Goal: Information Seeking & Learning: Learn about a topic

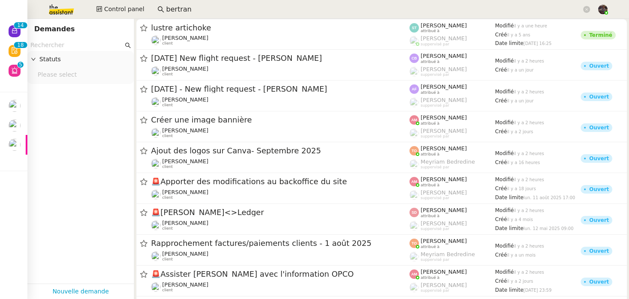
click at [184, 13] on input "bertran" at bounding box center [374, 10] width 416 height 12
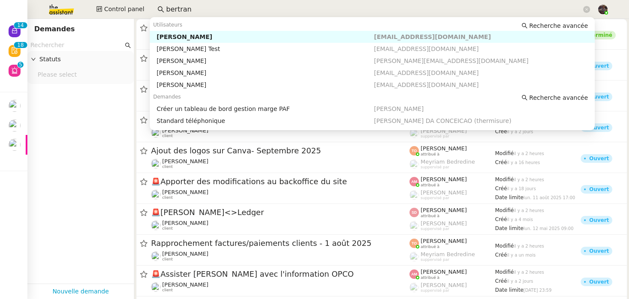
click at [184, 13] on input "bertran" at bounding box center [374, 10] width 416 height 12
paste input "[PERSON_NAME]"
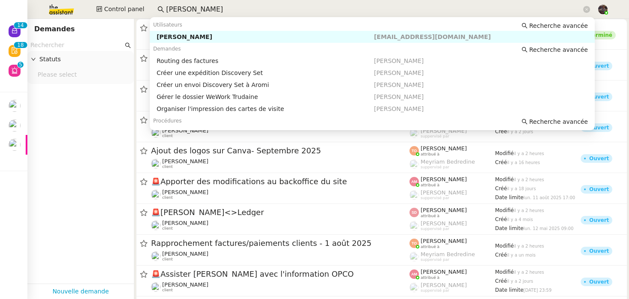
click at [185, 38] on div "[PERSON_NAME]" at bounding box center [265, 37] width 217 height 8
type input "[PERSON_NAME]"
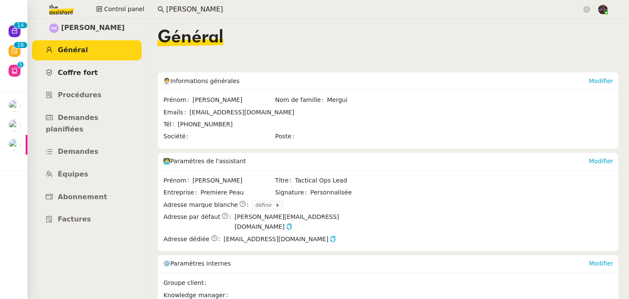
click at [80, 73] on span "Coffre fort" at bounding box center [78, 72] width 40 height 8
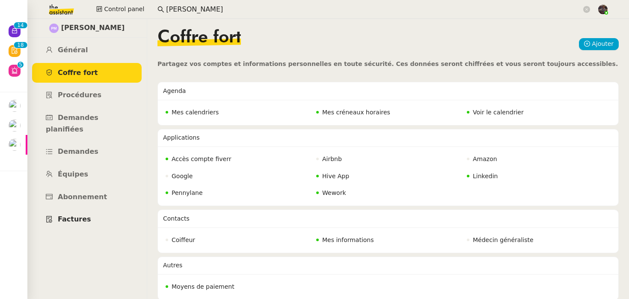
scroll to position [4, 0]
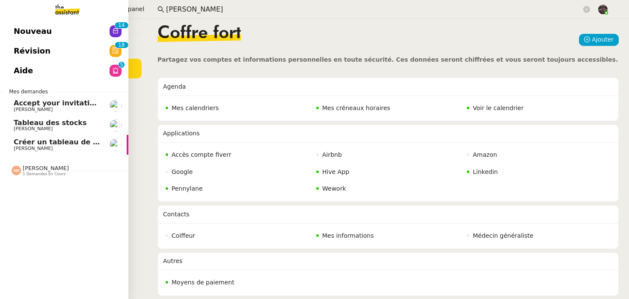
click at [19, 26] on span "Nouveau" at bounding box center [33, 31] width 38 height 13
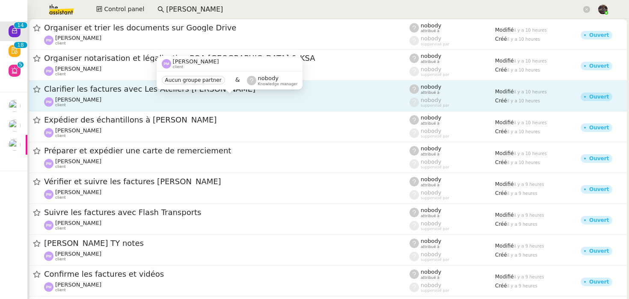
scroll to position [175, 0]
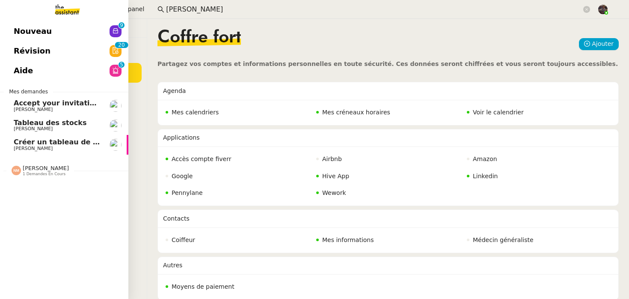
click at [7, 45] on link "Révision 0 1 2 3 4 5 6 7 8 9 0 1 2 3 4 5 6 7 8 9" at bounding box center [64, 51] width 128 height 20
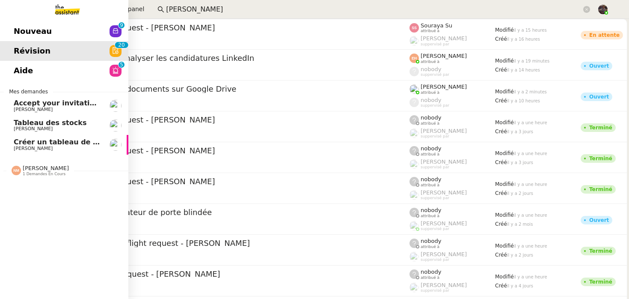
click at [36, 26] on span "Nouveau" at bounding box center [33, 31] width 38 height 13
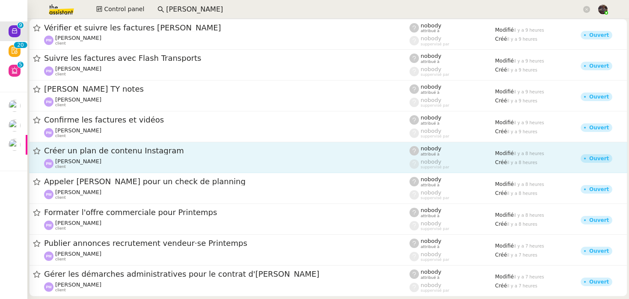
click at [204, 157] on div "Créer un plan de contenu Instagram Pierre Mergui client" at bounding box center [226, 157] width 365 height 24
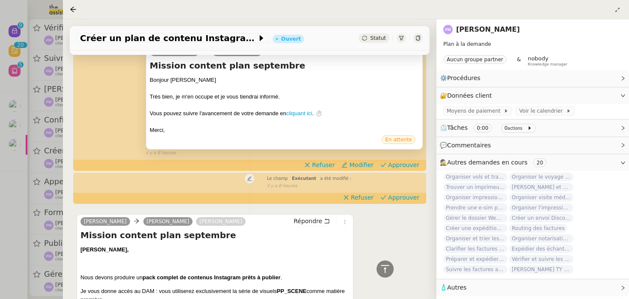
scroll to position [129, 0]
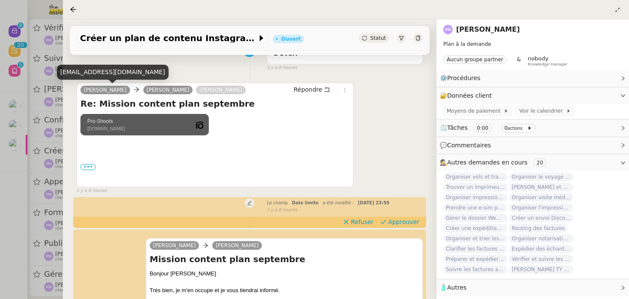
click at [104, 90] on link "[PERSON_NAME]" at bounding box center [105, 90] width 50 height 8
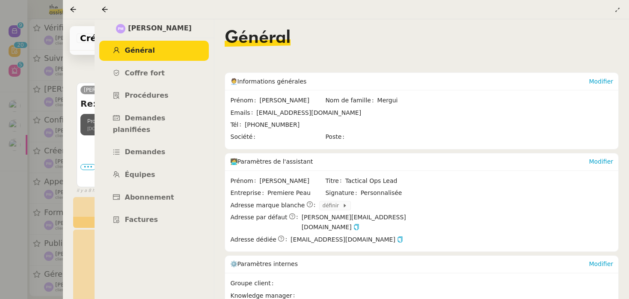
click at [20, 127] on div at bounding box center [314, 149] width 629 height 299
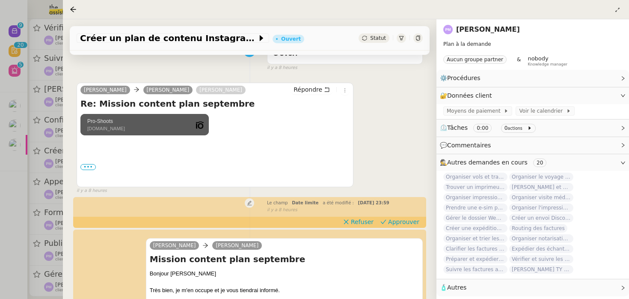
click at [20, 157] on div at bounding box center [314, 149] width 629 height 299
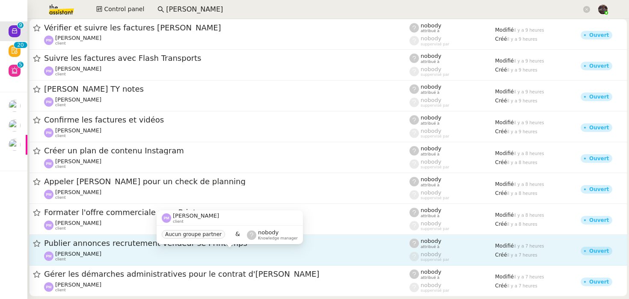
scroll to position [13, 0]
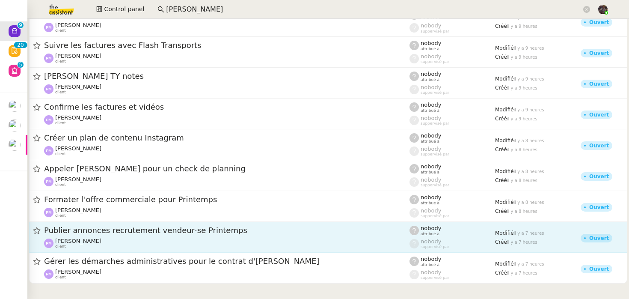
click at [148, 255] on link "Gérer les démarches administratives pour le contrat d'Ana Pierre Mergui client …" at bounding box center [328, 267] width 598 height 31
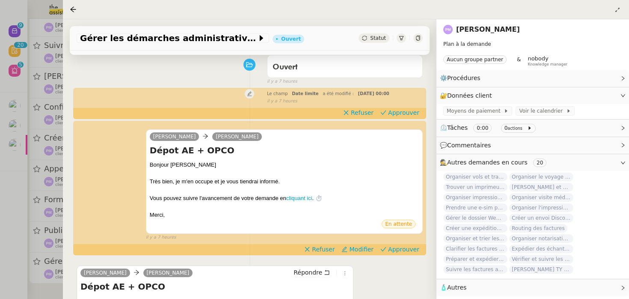
scroll to position [276, 0]
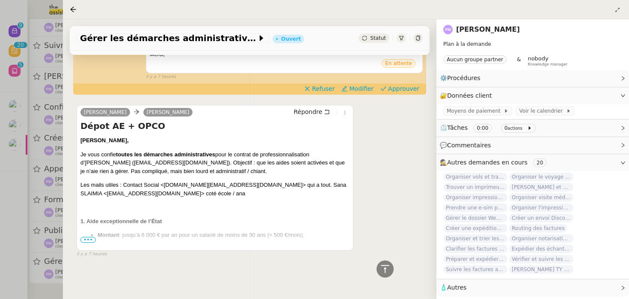
click at [26, 204] on div at bounding box center [314, 149] width 629 height 299
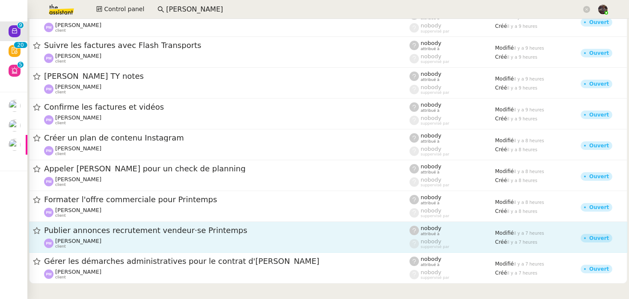
click at [97, 250] on link "Publier annonces recrutement vendeur·se Printemps Pierre Mergui client nobody a…" at bounding box center [328, 237] width 598 height 31
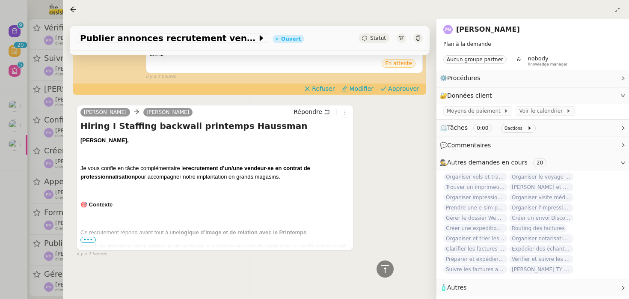
click at [35, 216] on div at bounding box center [314, 149] width 629 height 299
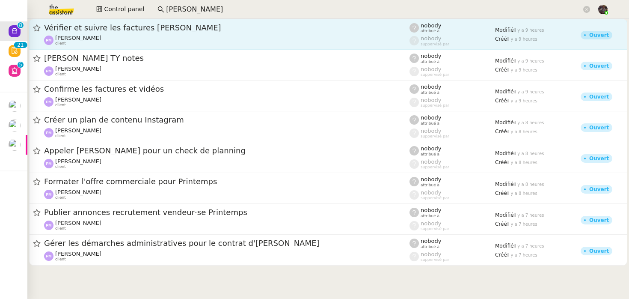
click at [132, 37] on div "Pierre Mergui client" at bounding box center [226, 40] width 365 height 11
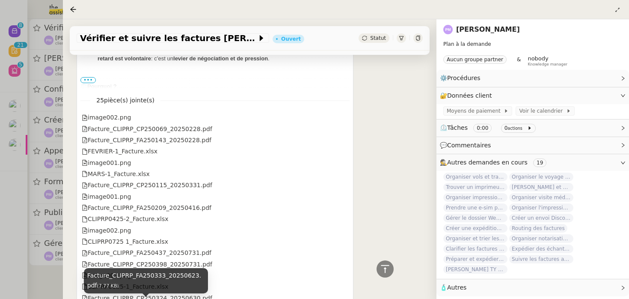
scroll to position [753, 0]
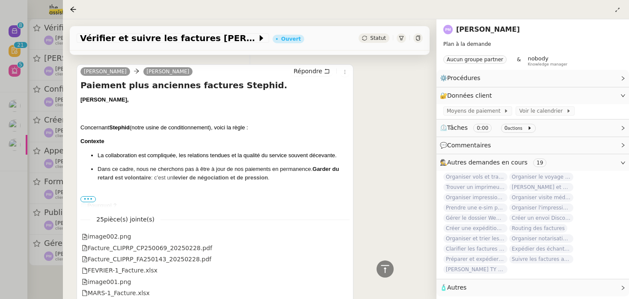
click at [92, 196] on span "•••" at bounding box center [87, 199] width 15 height 6
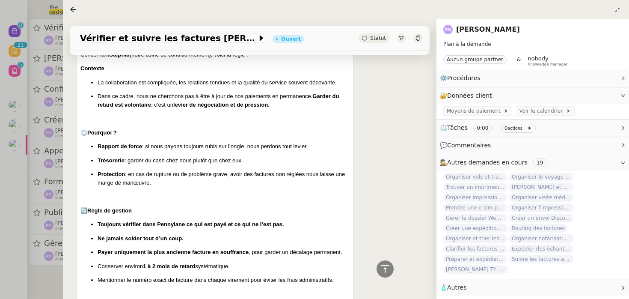
scroll to position [1048, 0]
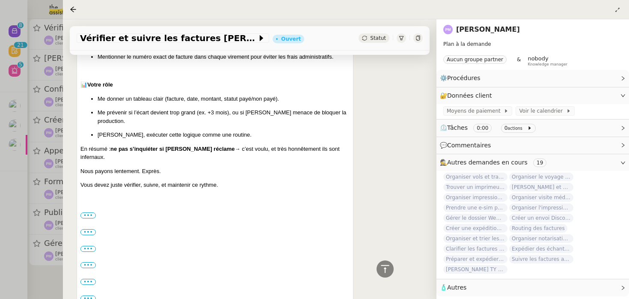
click at [130, 174] on div "Camille, Concernant Stephid (notre usine de conditionnement), voici la règle : …" at bounding box center [214, 298] width 269 height 997
click at [43, 122] on div at bounding box center [314, 149] width 629 height 299
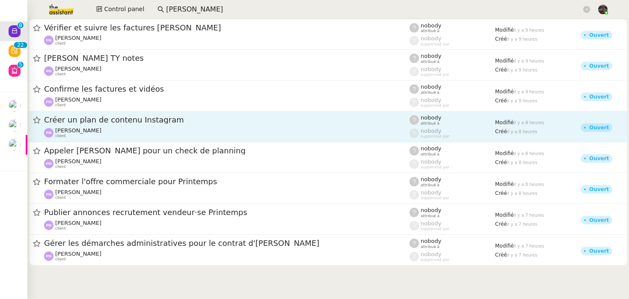
click at [130, 122] on span "Créer un plan de contenu Instagram" at bounding box center [226, 120] width 365 height 8
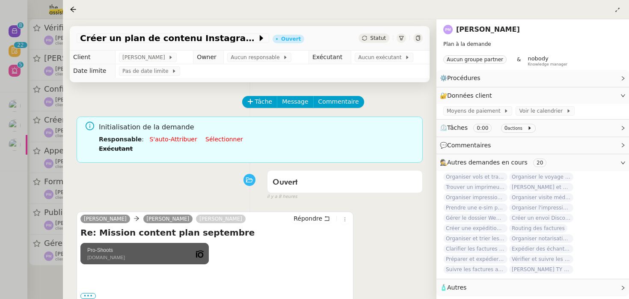
click at [129, 181] on div "Ouvert false il y a 8 heures" at bounding box center [250, 183] width 346 height 34
click at [10, 142] on div at bounding box center [314, 149] width 629 height 299
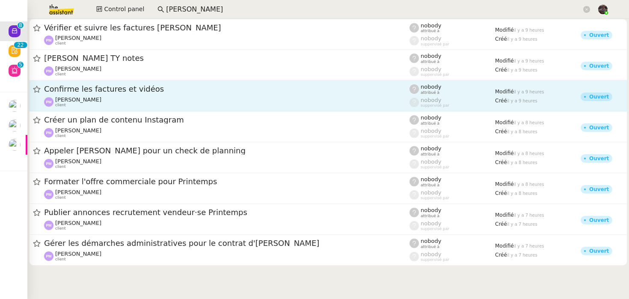
click at [96, 106] on div "Pierre Mergui client" at bounding box center [226, 101] width 365 height 11
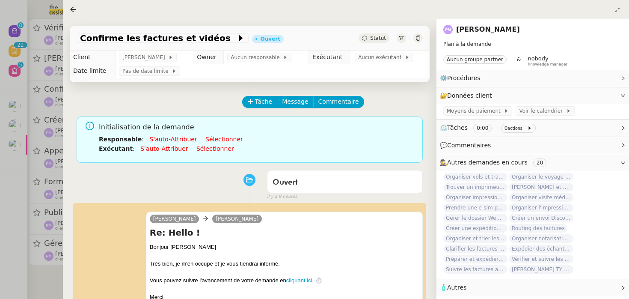
click at [49, 117] on div at bounding box center [314, 149] width 629 height 299
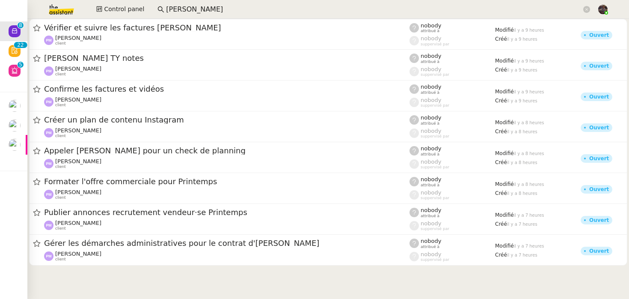
click at [303, 295] on cdk-virtual-scroll-viewport "Vérifier et suivre les factures Stephid Pierre Mergui client nobody attribué à …" at bounding box center [328, 159] width 602 height 280
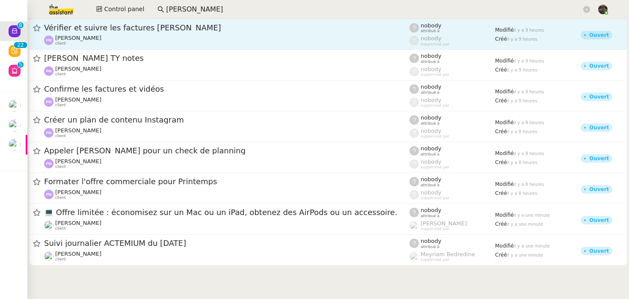
click at [106, 37] on div "Pierre Mergui client" at bounding box center [226, 40] width 365 height 11
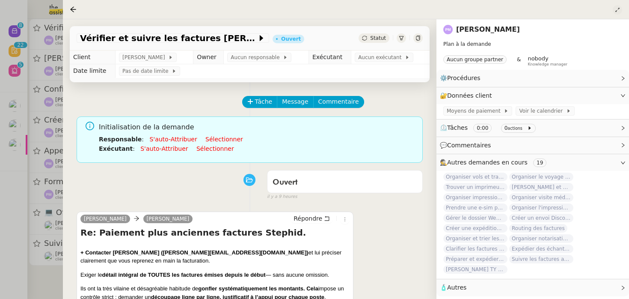
click at [616, 10] on icon at bounding box center [617, 9] width 5 height 5
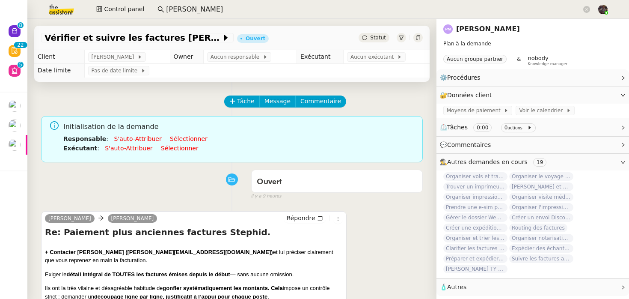
click at [481, 36] on nz-page-header-content "Plan à la demande Aucun groupe partner & nobody Knowledge manager" at bounding box center [532, 51] width 179 height 30
click at [482, 31] on link "[PERSON_NAME]" at bounding box center [488, 29] width 64 height 8
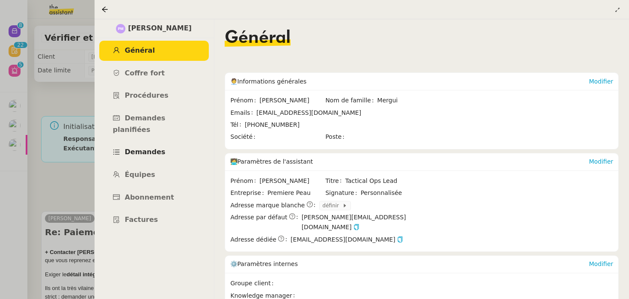
click at [159, 148] on span "Demandes" at bounding box center [145, 152] width 41 height 8
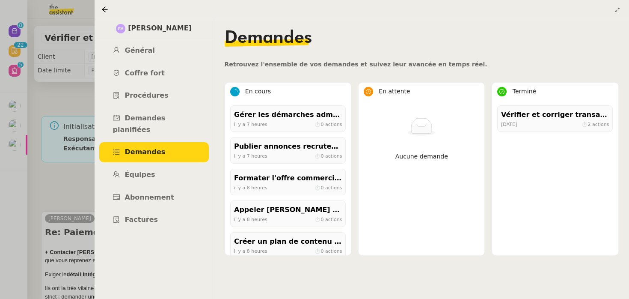
click at [618, 18] on nz-page-header at bounding box center [362, 9] width 535 height 19
click at [615, 14] on button at bounding box center [617, 9] width 9 height 9
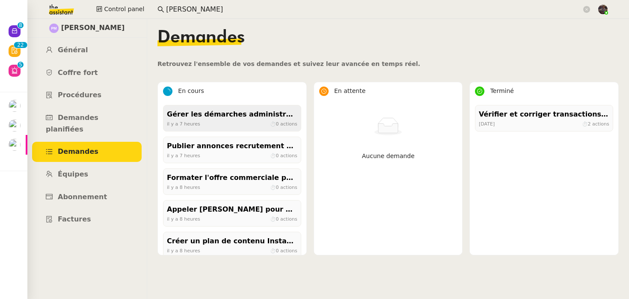
click at [217, 122] on div "il y a 7 heures ⏱ 0 actions" at bounding box center [232, 124] width 131 height 8
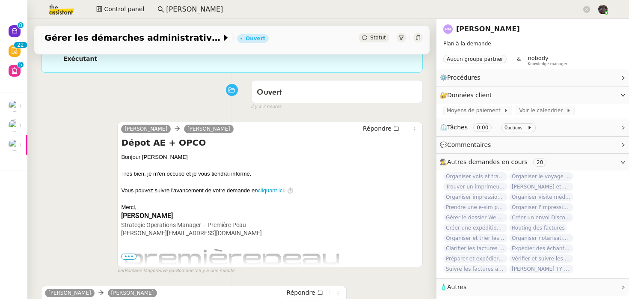
scroll to position [220, 0]
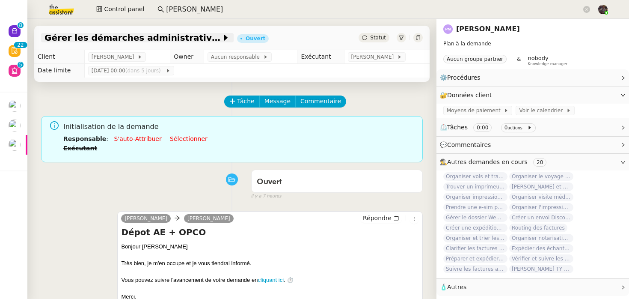
click at [187, 37] on span "Gérer les démarches administratives pour le contrat d'Ana" at bounding box center [133, 37] width 177 height 9
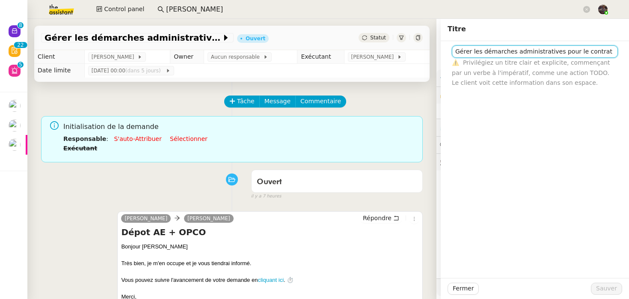
scroll to position [0, 1]
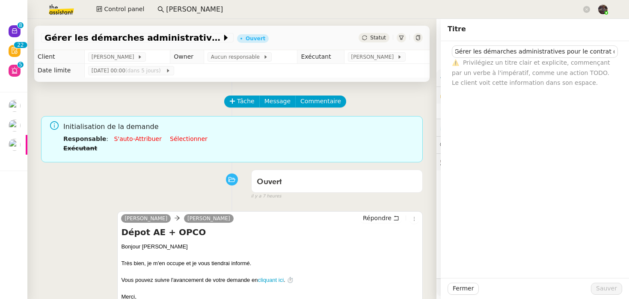
click at [94, 199] on div "Ouvert false il y a 7 heures" at bounding box center [232, 183] width 382 height 34
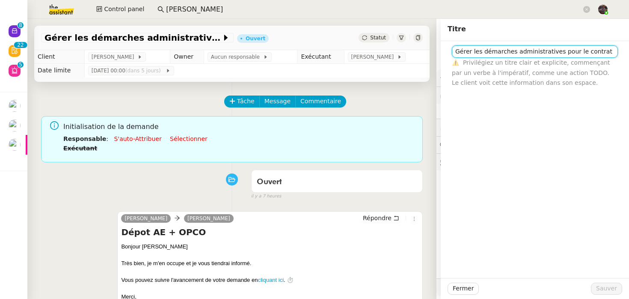
scroll to position [0, 1]
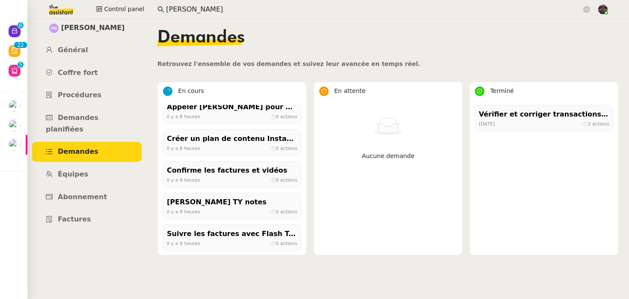
scroll to position [104, 0]
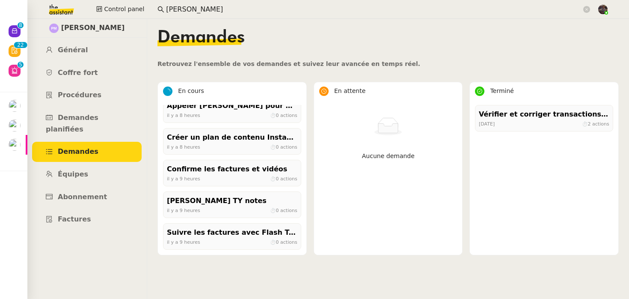
click at [234, 149] on div "il y a 8 heures ⏱ 0 actions" at bounding box center [232, 147] width 131 height 8
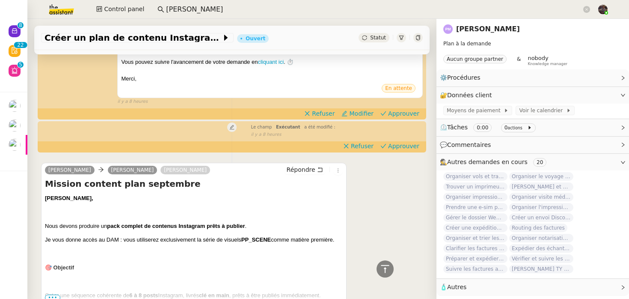
scroll to position [430, 0]
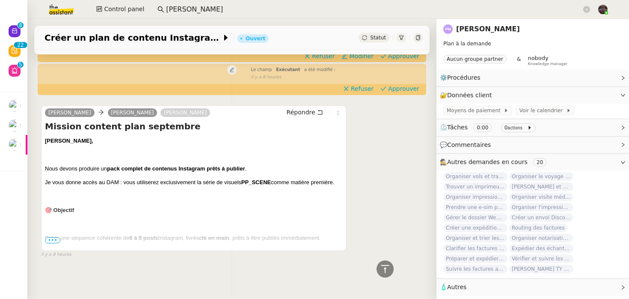
click at [197, 195] on p at bounding box center [194, 196] width 298 height 9
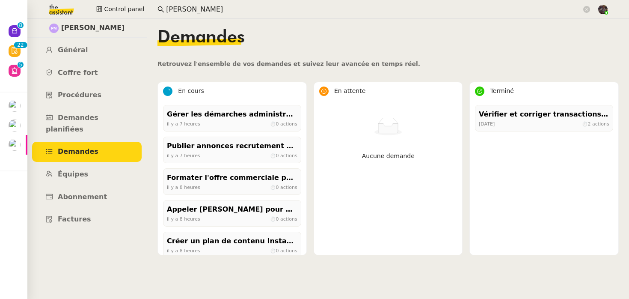
scroll to position [104, 0]
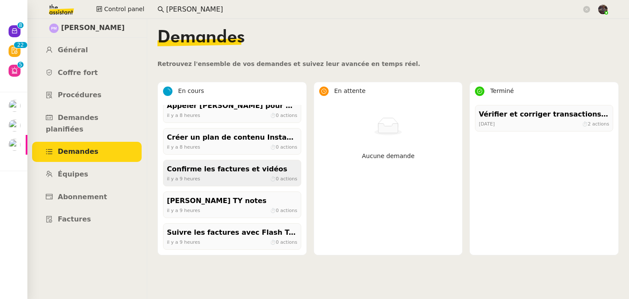
click at [209, 175] on div "il y a 9 heures ⏱ 0 actions" at bounding box center [232, 179] width 131 height 8
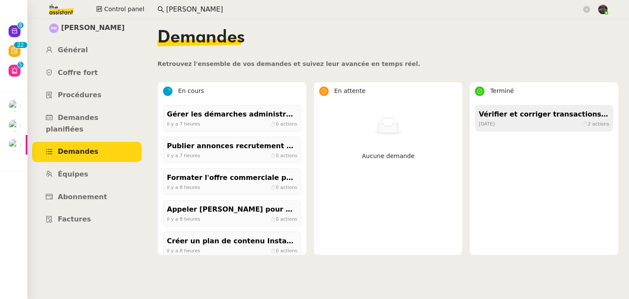
click at [522, 127] on div "il y a 19 jours ⏱ 2 actions" at bounding box center [544, 124] width 131 height 8
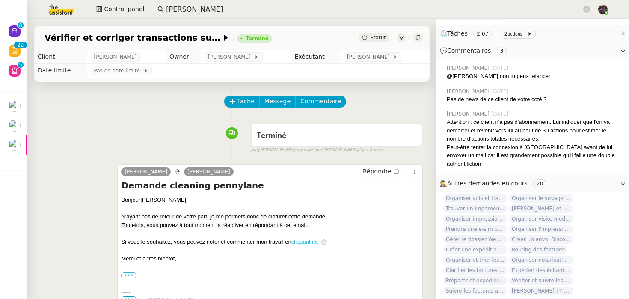
click at [304, 242] on link "cliquant ici" at bounding box center [304, 241] width 26 height 6
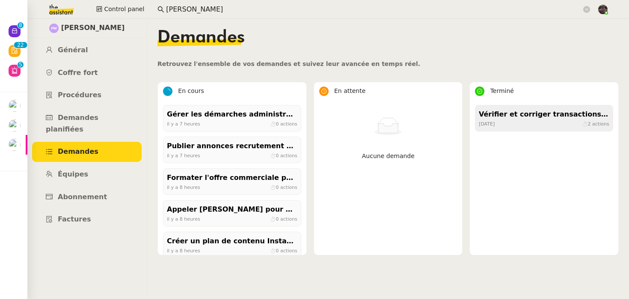
click at [516, 119] on div "Vérifier et corriger transactions sur Pennylane" at bounding box center [544, 115] width 131 height 12
click at [408, 260] on div "En attente Aucune demande" at bounding box center [388, 171] width 156 height 178
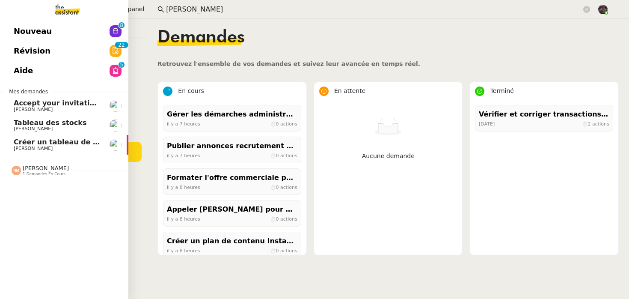
click at [45, 40] on link "Nouveau 0 1 2 3 4 5 6 7 8 9" at bounding box center [64, 31] width 128 height 20
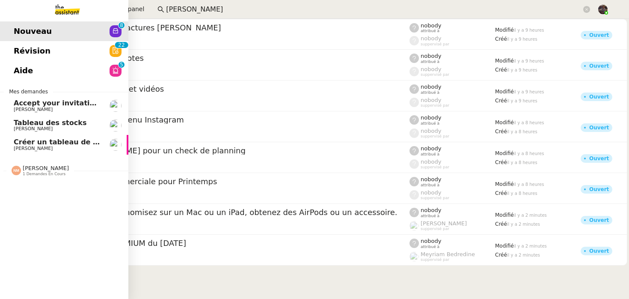
click at [45, 52] on span "Révision" at bounding box center [32, 51] width 37 height 13
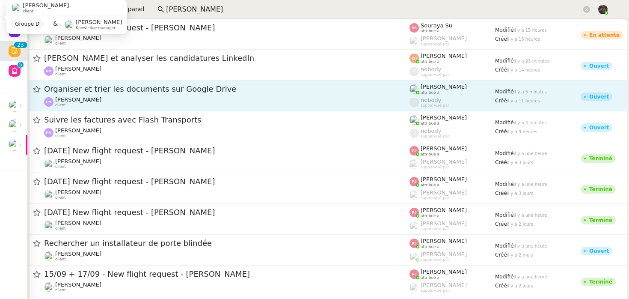
click at [134, 110] on link "Organiser et trier les documents sur Google Drive Pierre Mergui client Romane V…" at bounding box center [328, 95] width 598 height 31
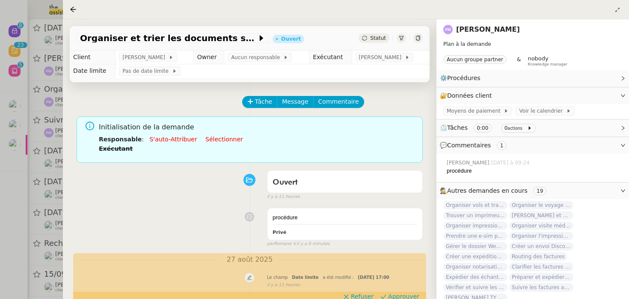
scroll to position [331, 0]
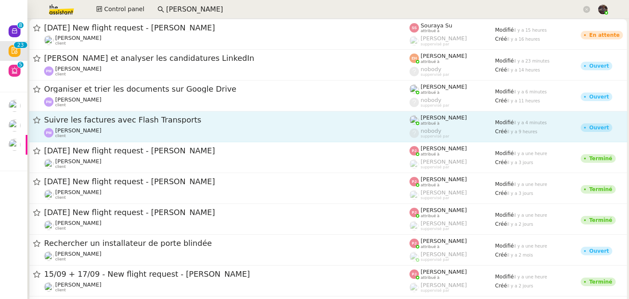
click at [120, 121] on span "Suivre les factures avec Flash Transports" at bounding box center [226, 120] width 365 height 8
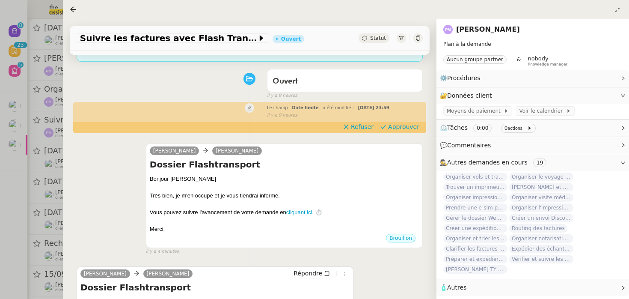
scroll to position [262, 0]
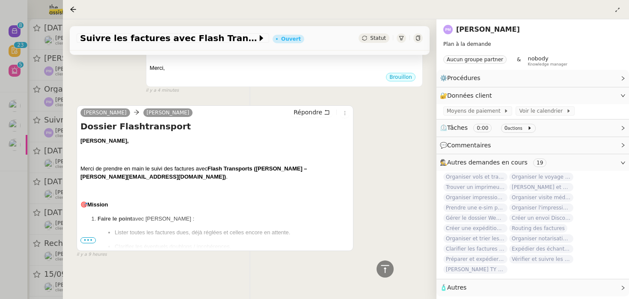
click at [87, 242] on span "•••" at bounding box center [87, 240] width 15 height 6
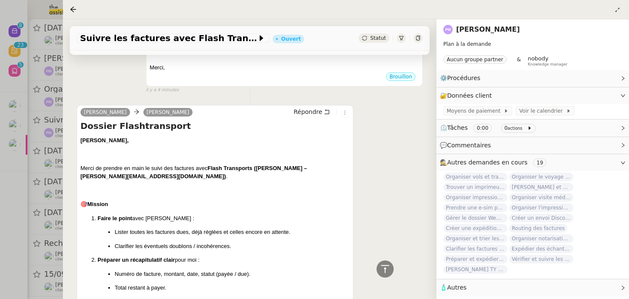
scroll to position [487, 0]
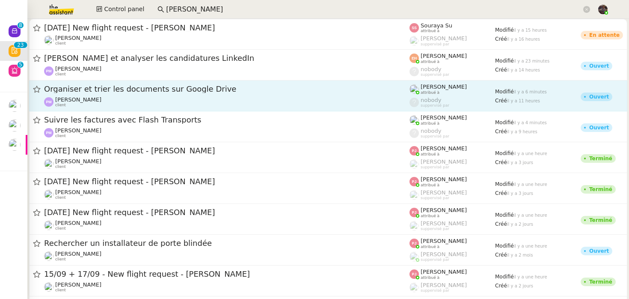
click at [201, 98] on div "Pierre Mergui client" at bounding box center [226, 101] width 365 height 11
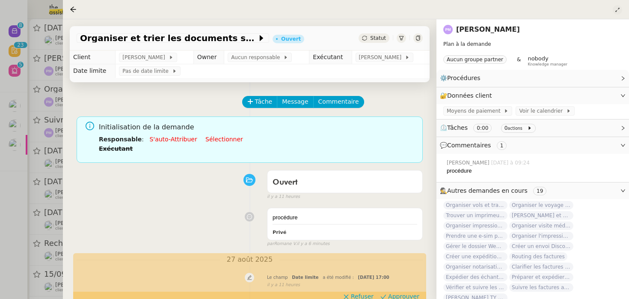
click at [617, 9] on icon at bounding box center [617, 9] width 5 height 5
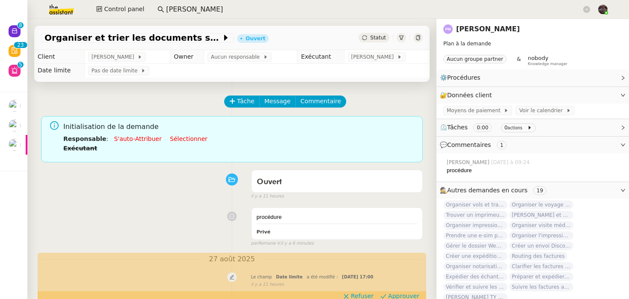
click at [475, 25] on link "[PERSON_NAME]" at bounding box center [488, 29] width 64 height 8
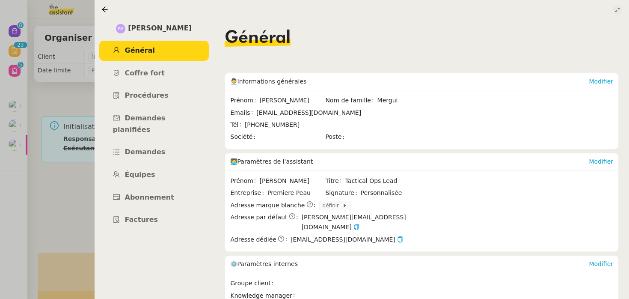
click at [619, 5] on button at bounding box center [617, 9] width 9 height 9
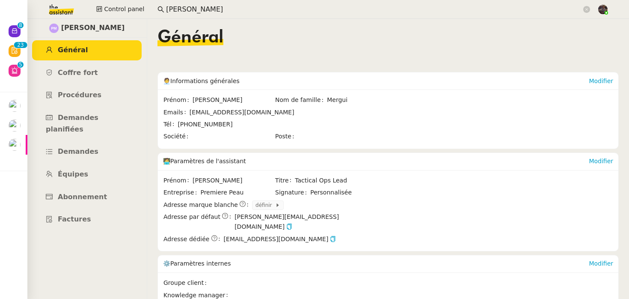
click at [203, 190] on span "Premiere Peau" at bounding box center [237, 192] width 74 height 10
drag, startPoint x: 203, startPoint y: 190, endPoint x: 236, endPoint y: 190, distance: 32.5
click at [236, 190] on span "Premiere Peau" at bounding box center [237, 192] width 74 height 10
copy span "Premiere Peau"
click at [202, 101] on span "Pierre" at bounding box center [234, 100] width 82 height 10
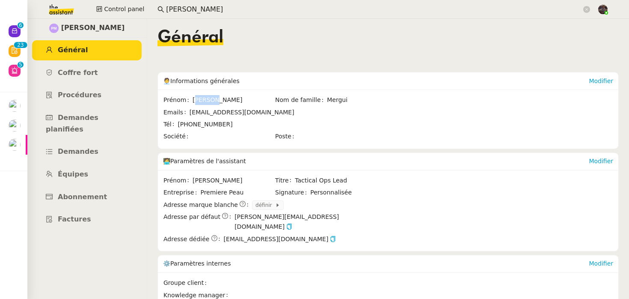
click at [202, 101] on span "Pierre" at bounding box center [234, 100] width 82 height 10
copy span "Pierre"
click at [78, 29] on span "[PERSON_NAME]" at bounding box center [93, 28] width 64 height 12
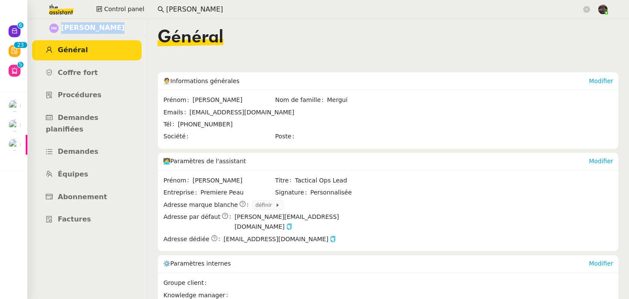
copy span "[PERSON_NAME]"
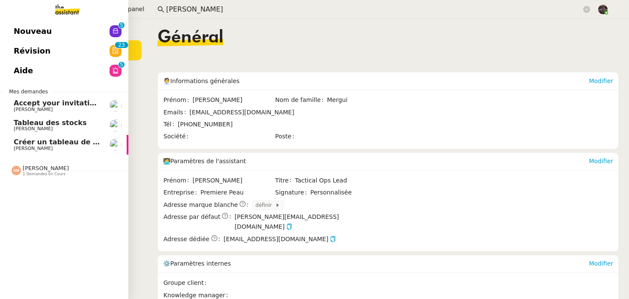
click at [40, 34] on span "Nouveau" at bounding box center [33, 31] width 38 height 13
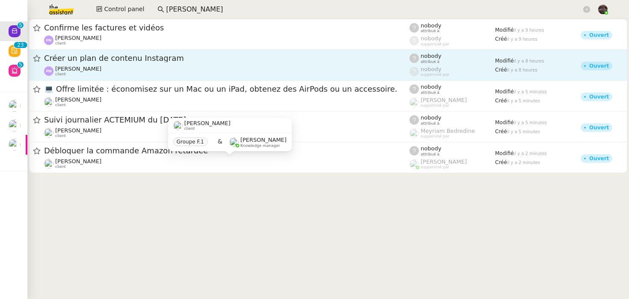
click at [128, 50] on link "Créer un plan de contenu Instagram Pierre Mergui client nobody attribué à nobod…" at bounding box center [328, 65] width 598 height 31
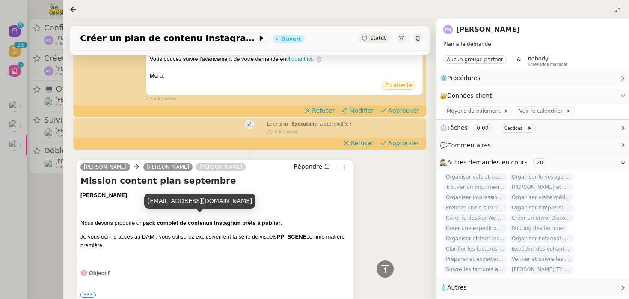
scroll to position [431, 0]
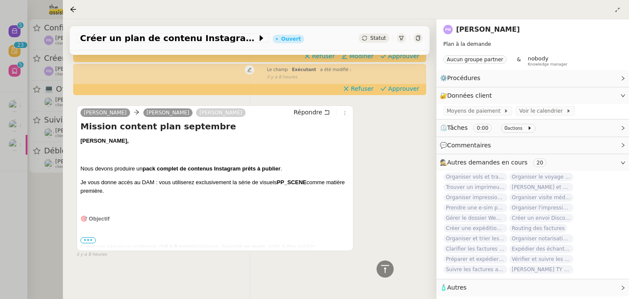
click at [91, 240] on span "•••" at bounding box center [87, 240] width 15 height 6
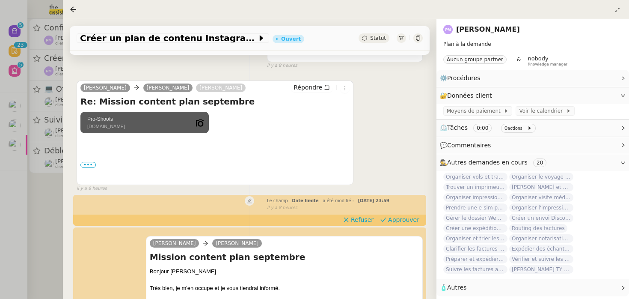
scroll to position [130, 0]
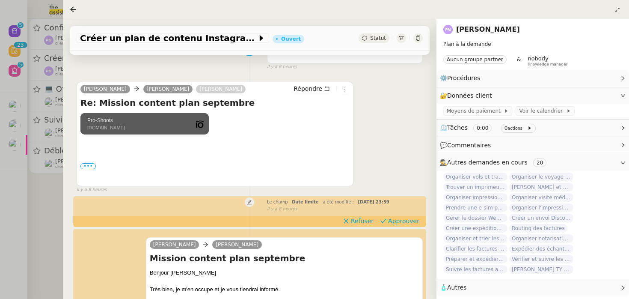
click at [89, 169] on div "••• Le 28 août 2025 à 01:36, Pierre Mergui <pmergui@premierepeau.com> a écrit :…" at bounding box center [214, 166] width 269 height 9
click at [90, 164] on label "•••" at bounding box center [87, 166] width 15 height 6
click at [0, 0] on input "•••" at bounding box center [0, 0] width 0 height 0
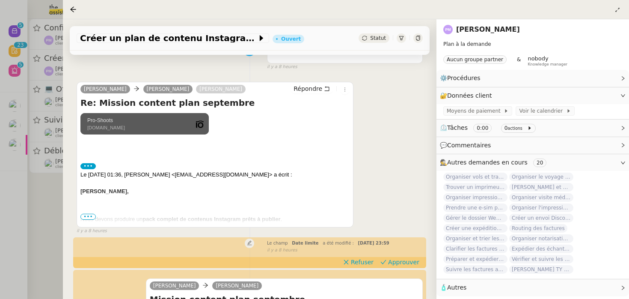
click at [186, 125] on div "show.pics.io" at bounding box center [138, 127] width 102 height 7
click at [6, 243] on div at bounding box center [314, 149] width 629 height 299
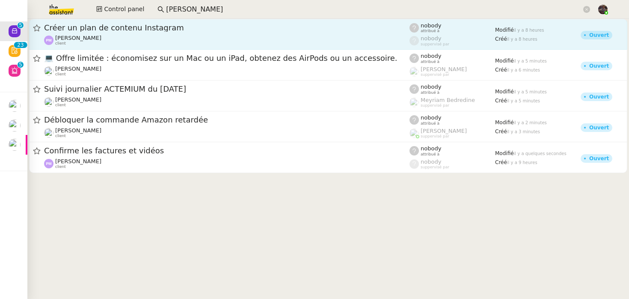
click at [158, 28] on span "Créer un plan de contenu Instagram" at bounding box center [226, 28] width 365 height 8
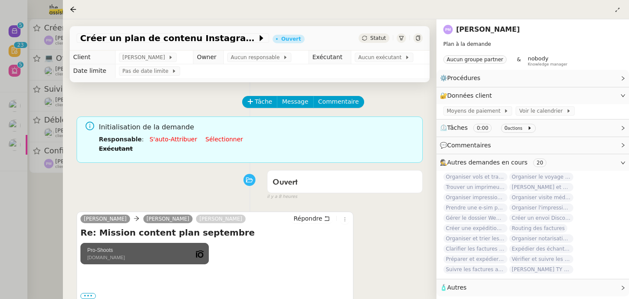
click at [58, 156] on div at bounding box center [314, 149] width 629 height 299
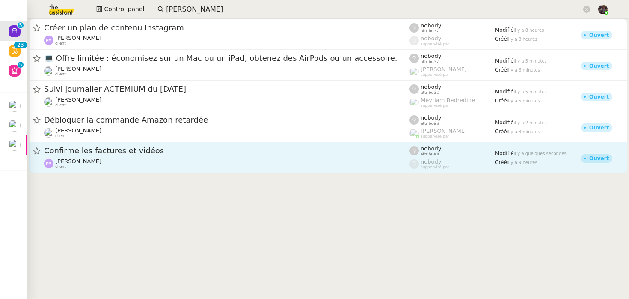
click at [114, 160] on div "Pierre Mergui client" at bounding box center [226, 163] width 365 height 11
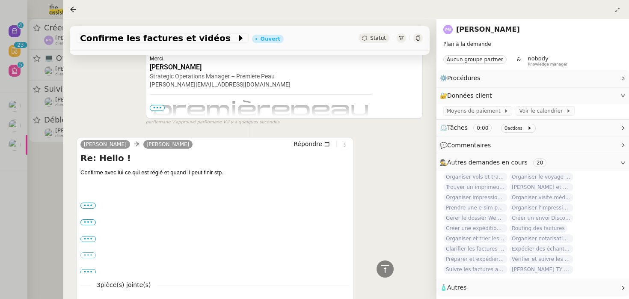
scroll to position [321, 0]
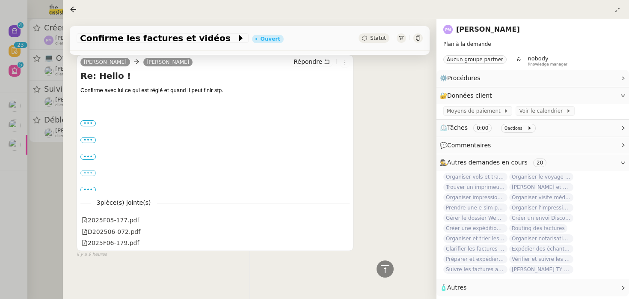
click at [89, 126] on div "••• Le 12 août 2025 à 11:00, Tilou MARTIN <lesmicroproductions@gmail.com> a écr…" at bounding box center [214, 123] width 269 height 9
click at [89, 120] on label "•••" at bounding box center [87, 123] width 15 height 6
click at [0, 0] on input "•••" at bounding box center [0, 0] width 0 height 0
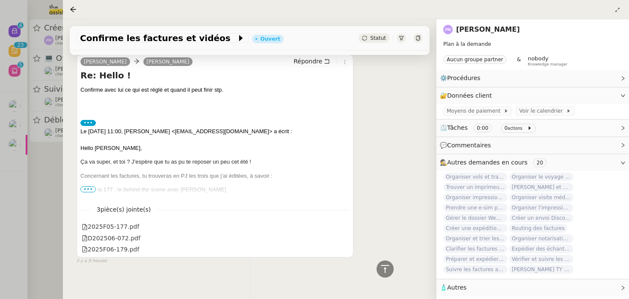
scroll to position [274, 0]
click at [91, 183] on div "Hello Pierre, Ça va super, et toi ? J’espère que tu as pu te reposer un peu cet…" at bounding box center [214, 201] width 269 height 114
click at [90, 187] on span "•••" at bounding box center [87, 189] width 15 height 6
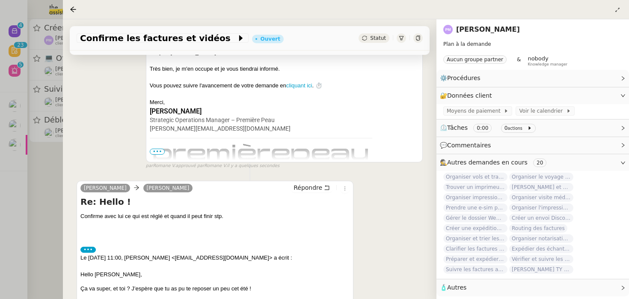
scroll to position [152, 0]
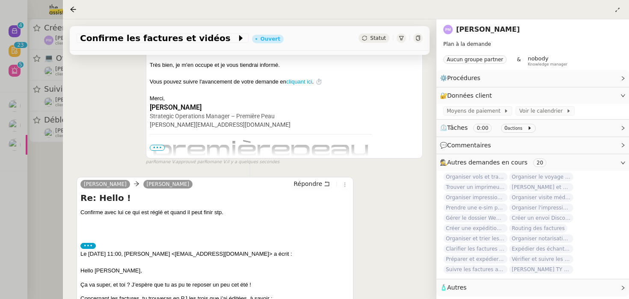
click at [40, 231] on div at bounding box center [314, 149] width 629 height 299
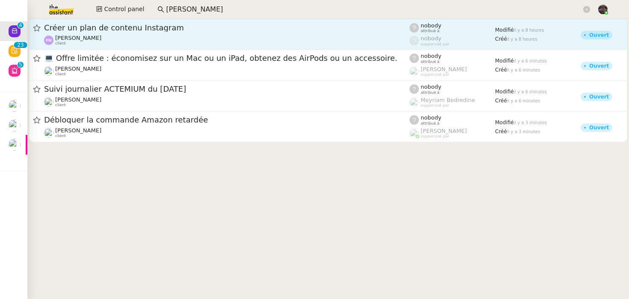
click at [139, 35] on div "Pierre Mergui client" at bounding box center [226, 40] width 365 height 11
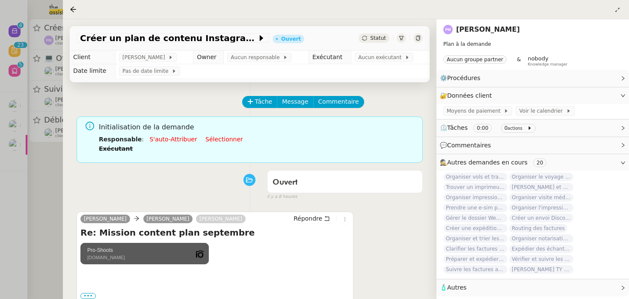
click at [486, 30] on link "[PERSON_NAME]" at bounding box center [488, 29] width 64 height 8
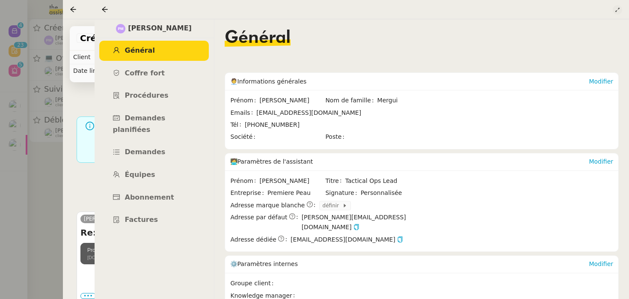
click at [617, 10] on icon at bounding box center [617, 9] width 5 height 5
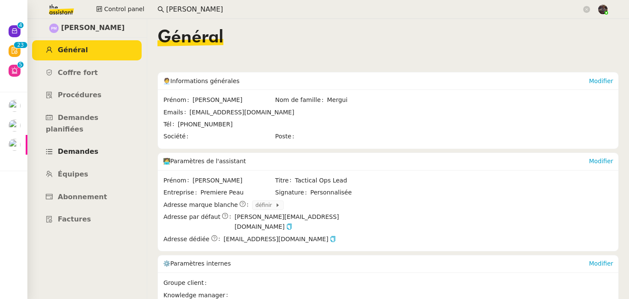
click at [76, 147] on span "Demandes" at bounding box center [78, 151] width 41 height 8
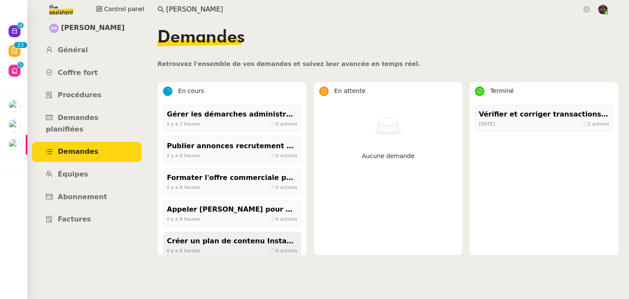
scroll to position [104, 0]
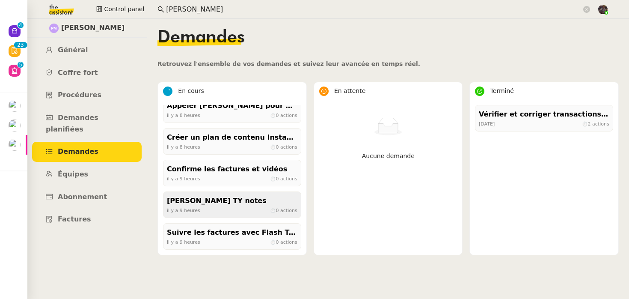
click at [215, 205] on div "Claudiu Coltea TY notes" at bounding box center [232, 201] width 131 height 12
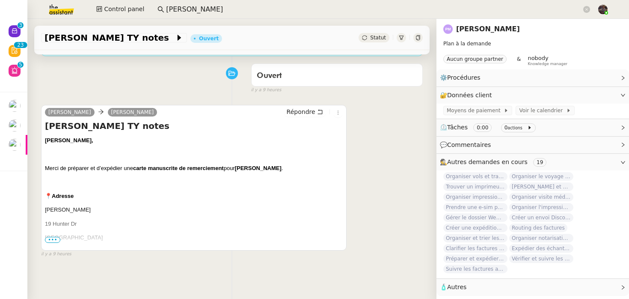
scroll to position [109, 0]
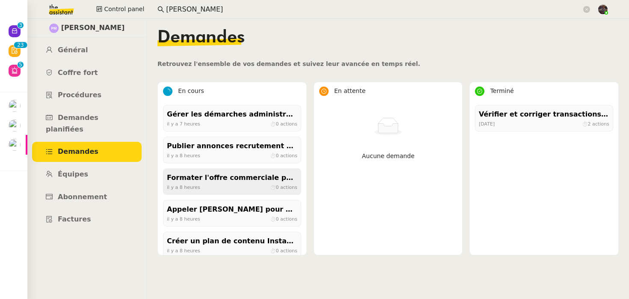
click at [222, 182] on div "Formater l'offre commerciale pour Printemps" at bounding box center [232, 178] width 131 height 12
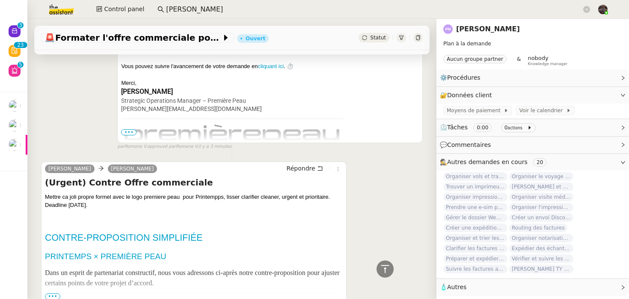
scroll to position [270, 0]
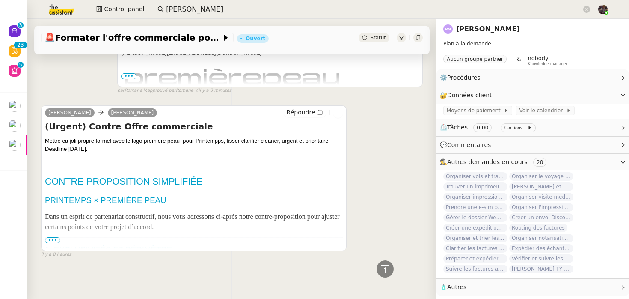
click at [53, 240] on span "•••" at bounding box center [52, 240] width 15 height 6
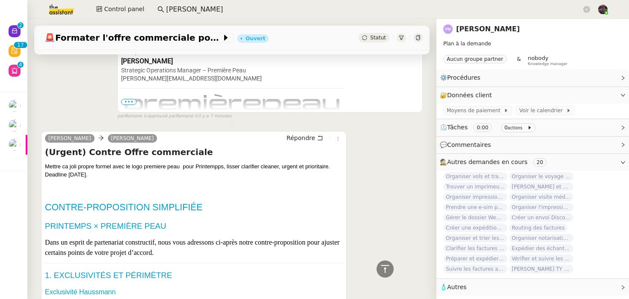
scroll to position [0, 0]
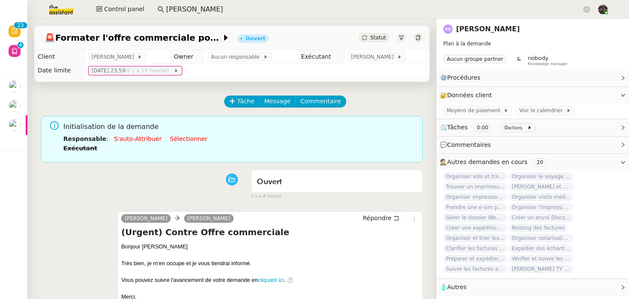
click at [54, 6] on img at bounding box center [54, 9] width 66 height 19
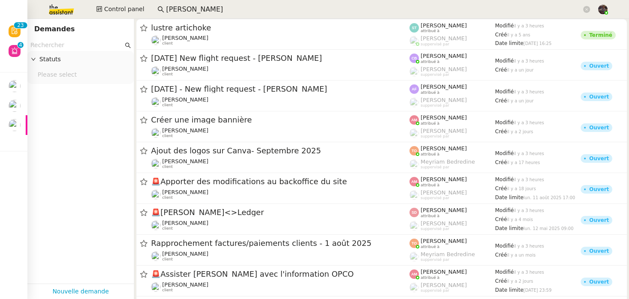
click at [58, 10] on img at bounding box center [54, 9] width 66 height 19
click at [195, 1] on app-search-bar "[PERSON_NAME]" at bounding box center [374, 9] width 442 height 19
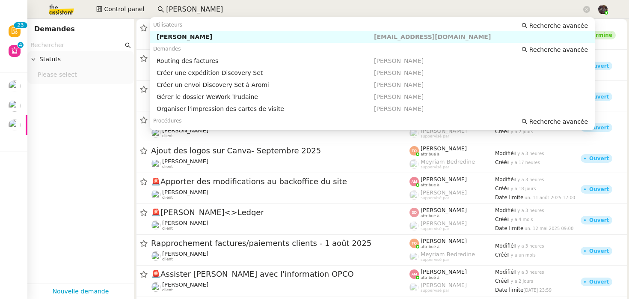
click at [185, 9] on input "[PERSON_NAME]" at bounding box center [374, 10] width 416 height 12
click at [180, 43] on div "Demandes Recherche avancée" at bounding box center [372, 49] width 445 height 12
click at [183, 33] on div "[PERSON_NAME]" at bounding box center [265, 37] width 217 height 8
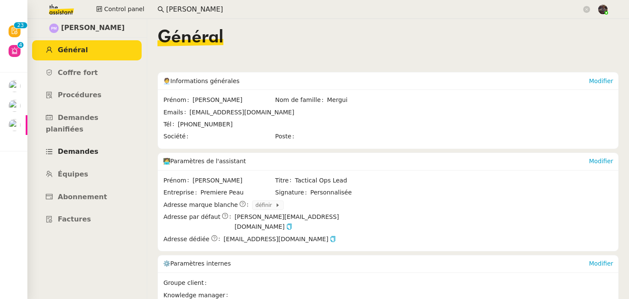
click at [86, 147] on span "Demandes" at bounding box center [78, 151] width 41 height 8
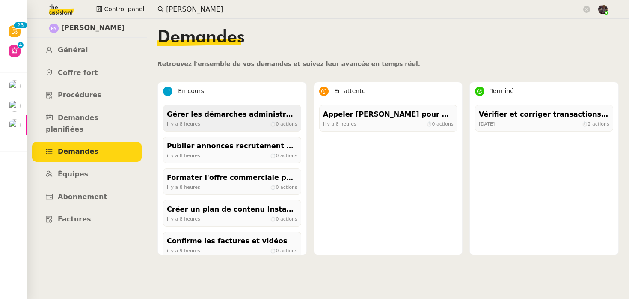
click at [226, 121] on div "il y a 8 heures ⏱ 0 actions" at bounding box center [232, 124] width 131 height 8
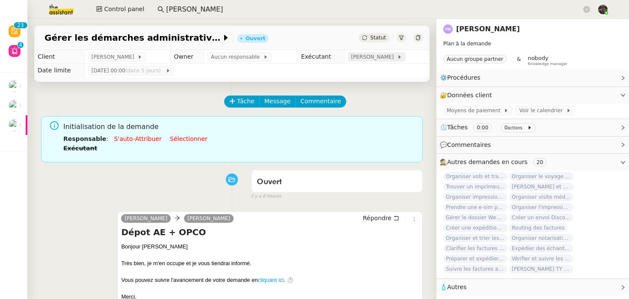
click at [382, 57] on span "Anna Florent" at bounding box center [374, 57] width 46 height 9
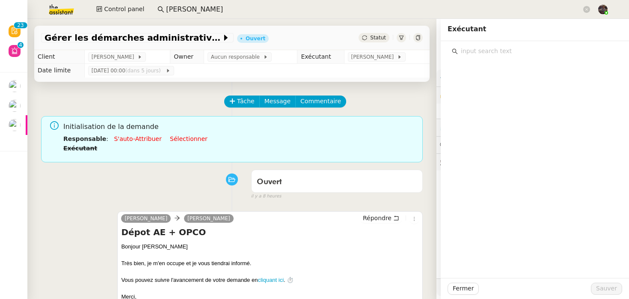
click at [205, 12] on input "[PERSON_NAME]" at bounding box center [374, 10] width 416 height 12
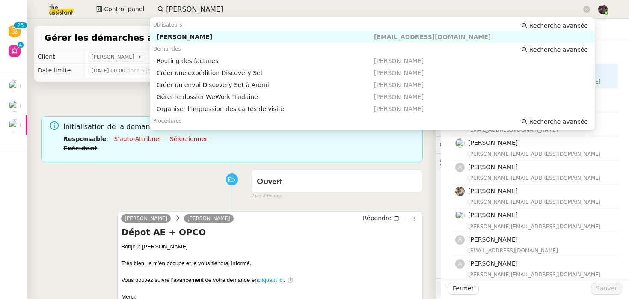
click at [181, 36] on div "[PERSON_NAME]" at bounding box center [265, 37] width 217 height 8
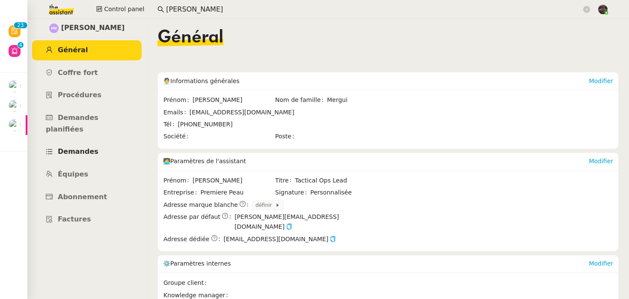
click at [82, 142] on link "Demandes" at bounding box center [87, 152] width 110 height 20
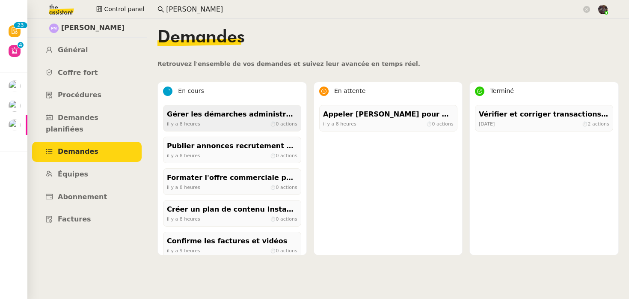
click at [221, 123] on div "il y a 8 heures ⏱ 0 actions" at bounding box center [232, 124] width 131 height 8
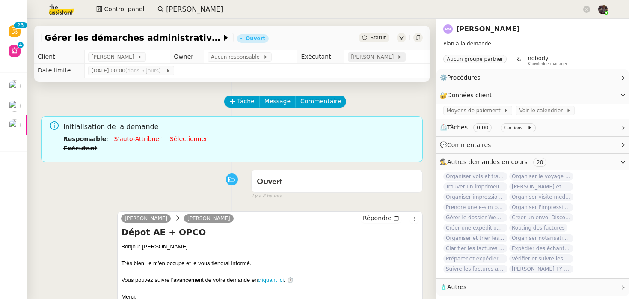
click at [389, 53] on span "Anna Florent" at bounding box center [374, 57] width 46 height 9
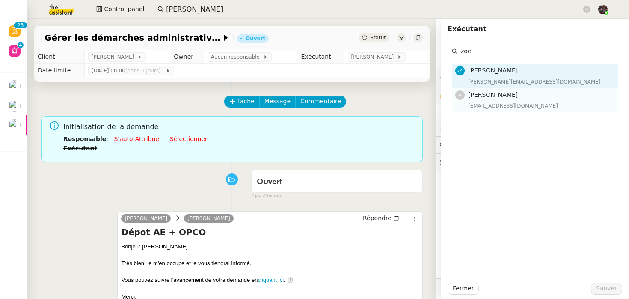
type input "zoe"
click at [506, 100] on div "Zoé Lachambre zoe@theassistant.team" at bounding box center [540, 100] width 145 height 20
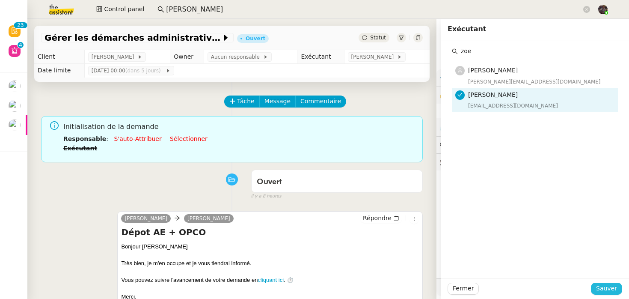
click at [603, 290] on span "Sauver" at bounding box center [606, 288] width 21 height 10
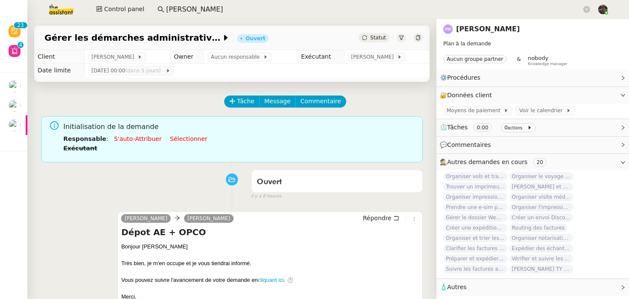
scroll to position [270, 0]
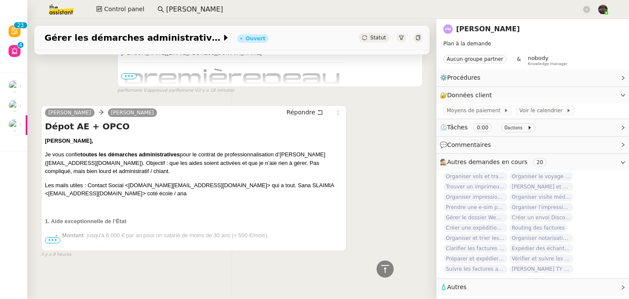
click at [194, 277] on div "Gérer les démarches administratives pour le contrat d'Ana Ouvert Statut Client …" at bounding box center [231, 159] width 409 height 280
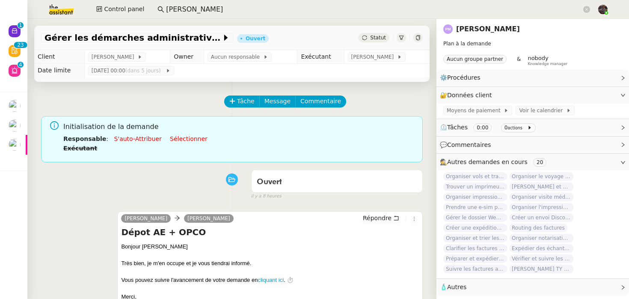
click at [463, 33] on link "[PERSON_NAME]" at bounding box center [488, 29] width 64 height 8
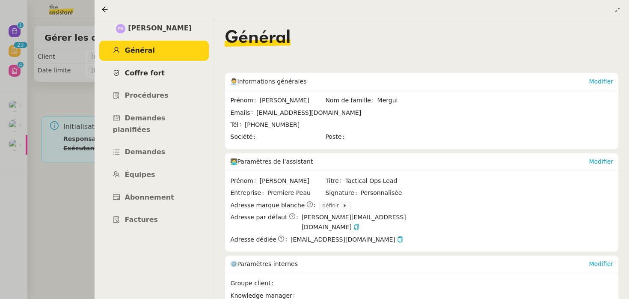
click at [162, 73] on link "Coffre fort" at bounding box center [154, 73] width 110 height 20
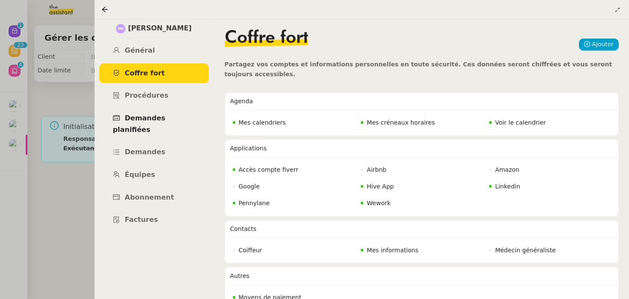
click at [170, 112] on link "Demandes planifiées" at bounding box center [154, 123] width 110 height 31
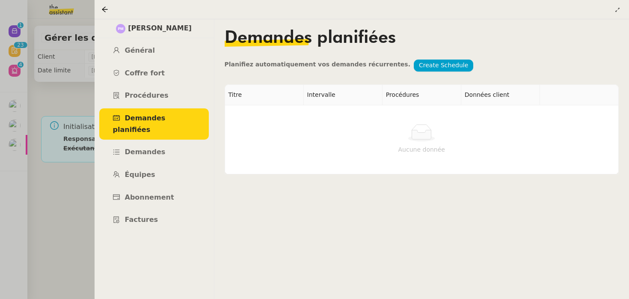
click at [169, 106] on ul "Général Coffre fort Procédures Demandes planifiées Demandes Équipes Abonnement …" at bounding box center [154, 135] width 120 height 189
click at [169, 93] on link "Procédures" at bounding box center [154, 96] width 110 height 20
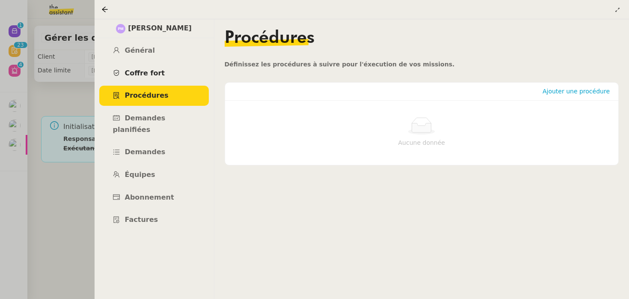
click at [170, 72] on link "Coffre fort" at bounding box center [154, 73] width 110 height 20
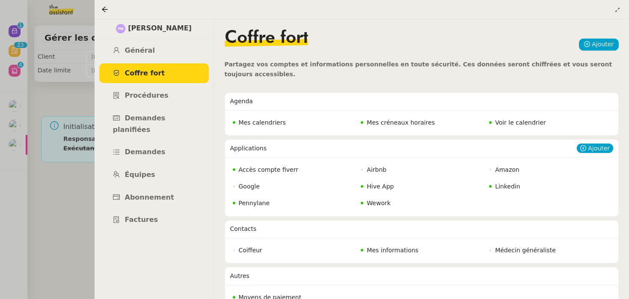
scroll to position [15, 0]
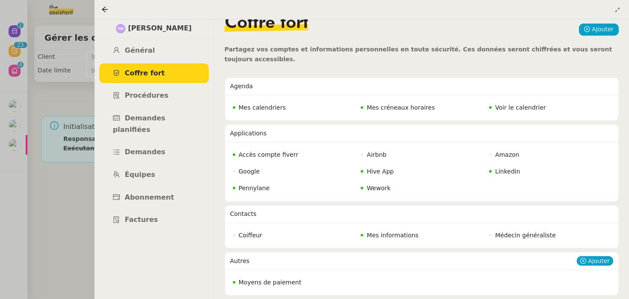
click at [249, 283] on span "Moyens de paiement" at bounding box center [270, 282] width 63 height 7
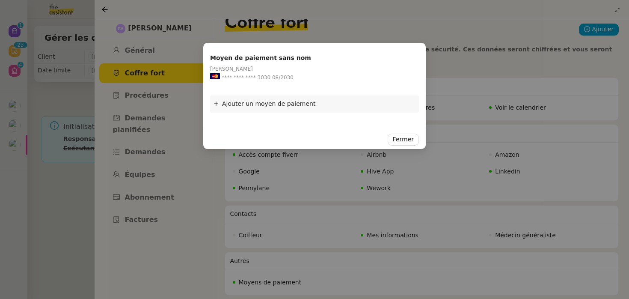
click at [282, 185] on nz-modal-container "Moyen de paiement sans nom Pierre Mergui **** **** **** 3030 08/2030 Ajouter un…" at bounding box center [314, 149] width 629 height 299
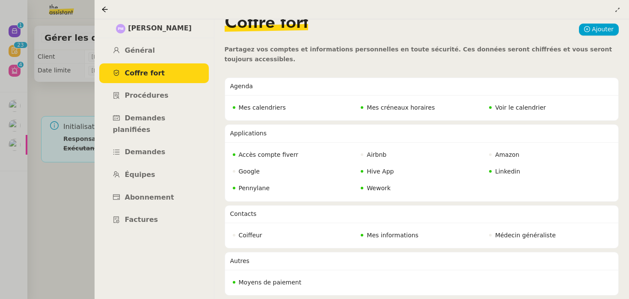
scroll to position [8, 0]
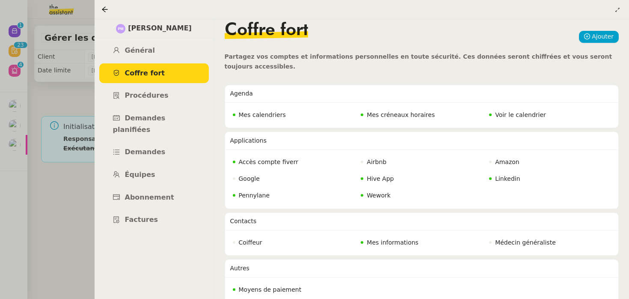
click at [524, 111] on span "Voir le calendrier" at bounding box center [520, 114] width 51 height 7
click at [95, 131] on ul "Général Coffre fort Procédures Demandes planifiées Demandes Équipes Abonnement …" at bounding box center [154, 135] width 120 height 189
click at [86, 129] on div at bounding box center [314, 149] width 629 height 299
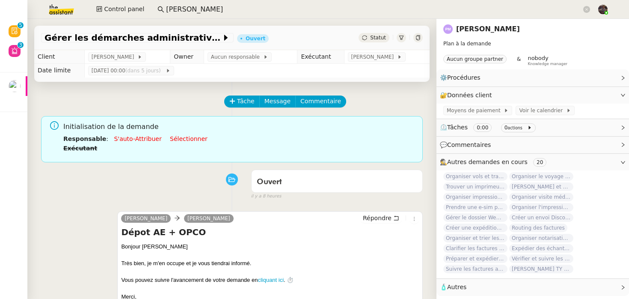
click at [66, 8] on img at bounding box center [54, 9] width 66 height 19
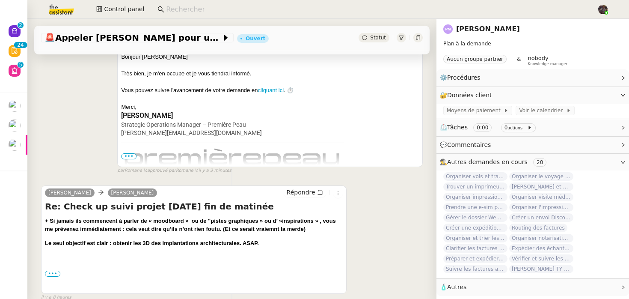
scroll to position [396, 0]
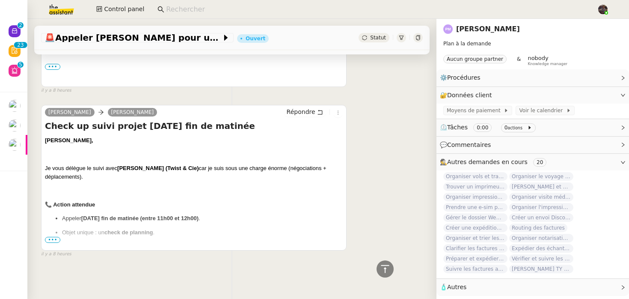
click at [50, 234] on ul "Appeler vendredi fin de matinée (entre 11h00 et 12h00) . Objet unique : un chec…" at bounding box center [194, 225] width 298 height 22
click at [50, 240] on span "•••" at bounding box center [52, 240] width 15 height 6
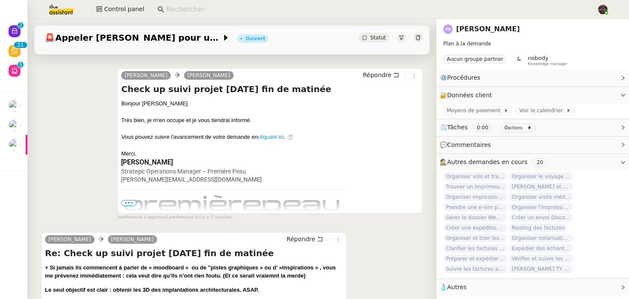
scroll to position [148, 0]
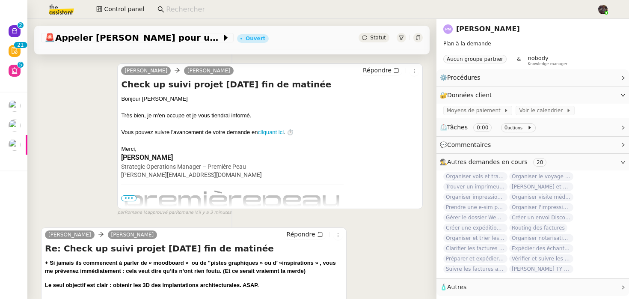
click at [134, 201] on img at bounding box center [232, 201] width 223 height 22
click at [131, 192] on img at bounding box center [232, 201] width 223 height 22
click at [131, 194] on img at bounding box center [232, 201] width 223 height 22
click at [131, 196] on span "•••" at bounding box center [128, 198] width 15 height 6
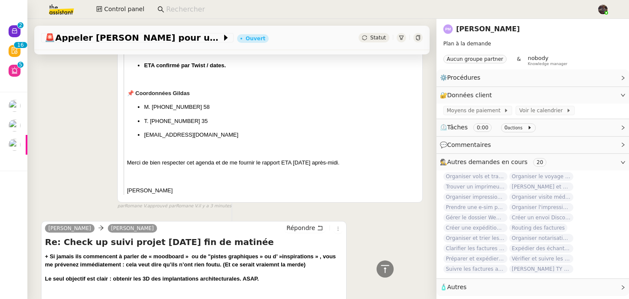
scroll to position [769, 0]
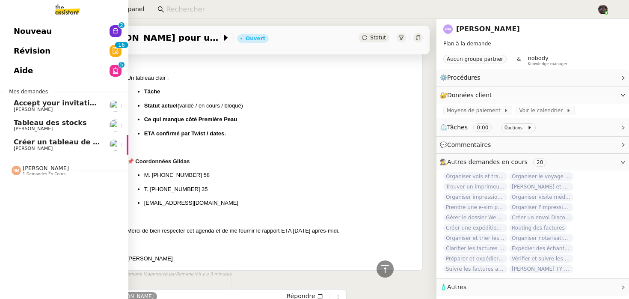
click at [17, 26] on span "Nouveau" at bounding box center [33, 31] width 38 height 13
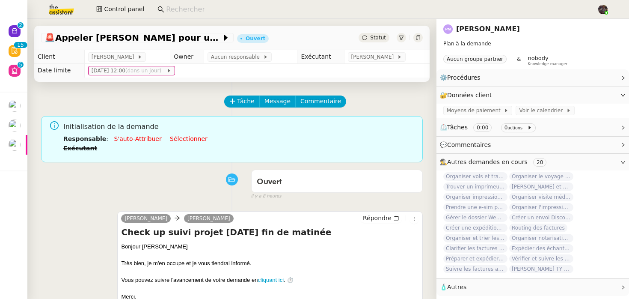
click at [180, 9] on input at bounding box center [377, 10] width 422 height 12
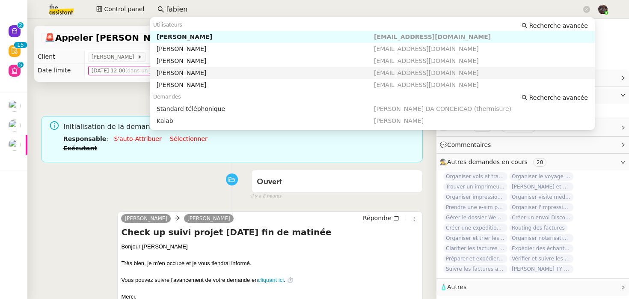
click at [181, 71] on div "Fabien Bornancin" at bounding box center [265, 73] width 217 height 8
type input "fabien"
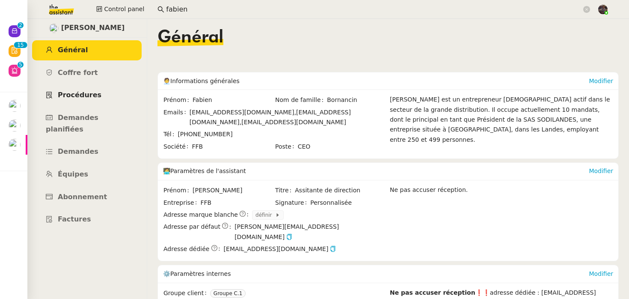
click at [91, 102] on link "Procédures" at bounding box center [87, 95] width 110 height 20
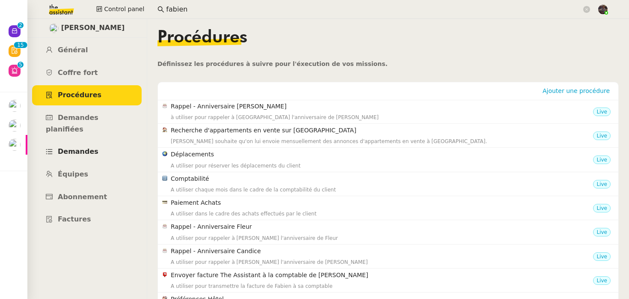
click at [87, 130] on ul "Général Coffre fort Procédures Demandes planifiées Demandes Équipes Abonnement …" at bounding box center [87, 134] width 120 height 189
click at [87, 150] on link "Demandes" at bounding box center [87, 152] width 110 height 20
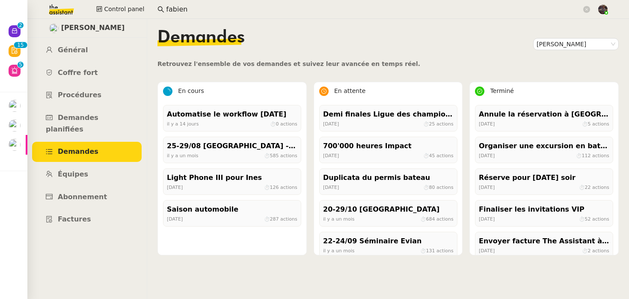
click at [56, 2] on img at bounding box center [54, 9] width 66 height 19
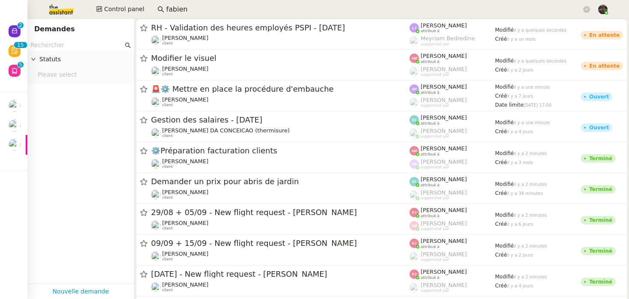
click at [56, 49] on input "text" at bounding box center [76, 45] width 93 height 10
paste input "Nobis Hotel"
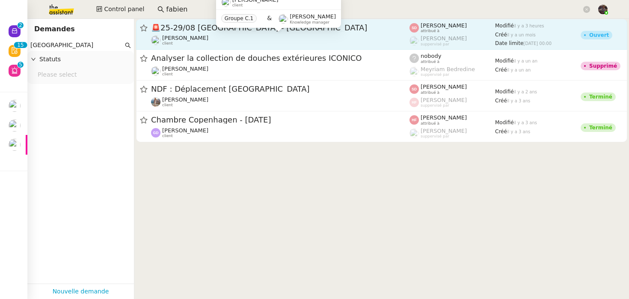
type input "Nobis Hotel"
click at [204, 43] on div "Fabien Bornancin client" at bounding box center [185, 40] width 46 height 11
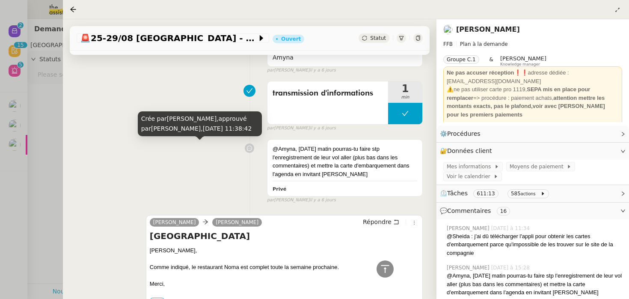
scroll to position [1522, 0]
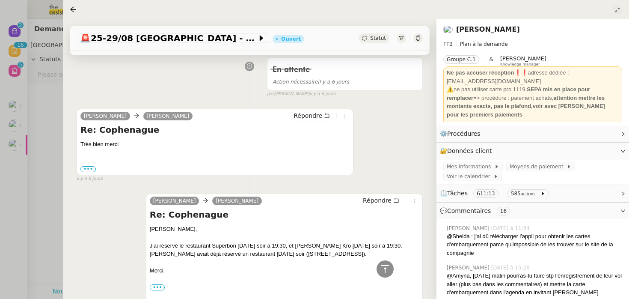
click at [619, 8] on icon at bounding box center [617, 9] width 5 height 5
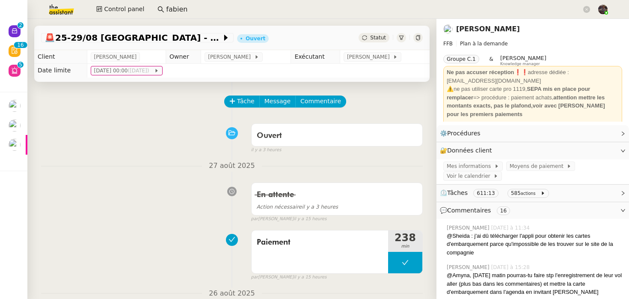
click at [415, 33] on div "🚨 25-29/08 Bordeaux - Copenhague Ouvert Statut" at bounding box center [231, 38] width 395 height 24
click at [417, 37] on icon at bounding box center [418, 37] width 5 height 5
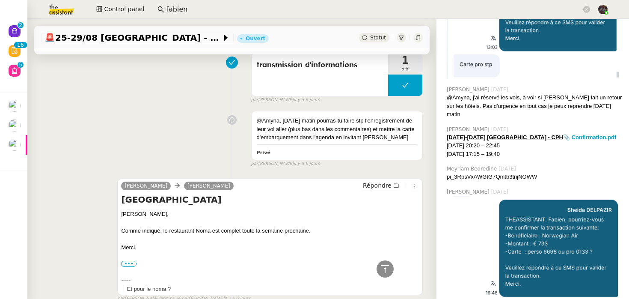
scroll to position [812, 0]
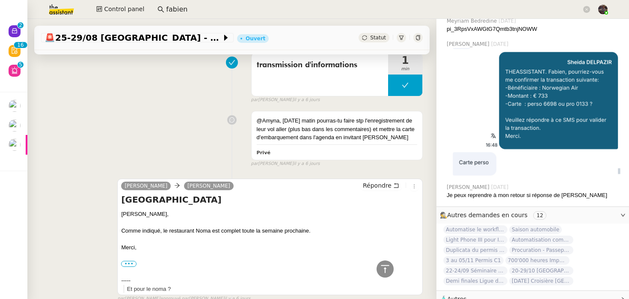
click at [126, 126] on div "@Amyna, lundi matin pourras-tu faire stp l'enregistrement de leur vol aller (pl…" at bounding box center [232, 137] width 382 height 60
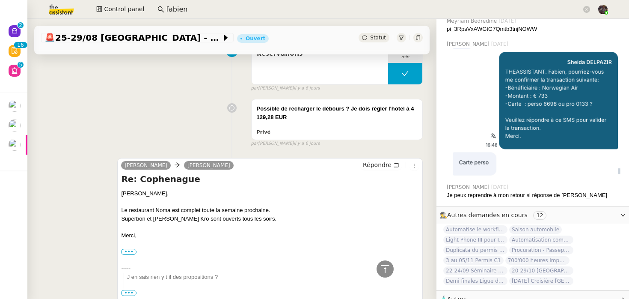
scroll to position [2217, 0]
click at [213, 115] on div "Possible de recharger le débours ? Je dois régler l'hotel à 4 129,28 EUR Privé …" at bounding box center [232, 120] width 382 height 52
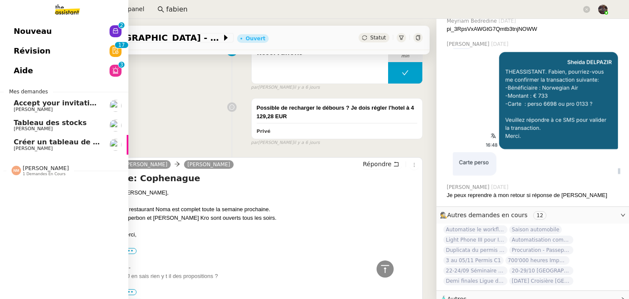
click at [17, 21] on link "Nouveau 0 1 2 3 4 5 6 7 8 9" at bounding box center [64, 31] width 128 height 20
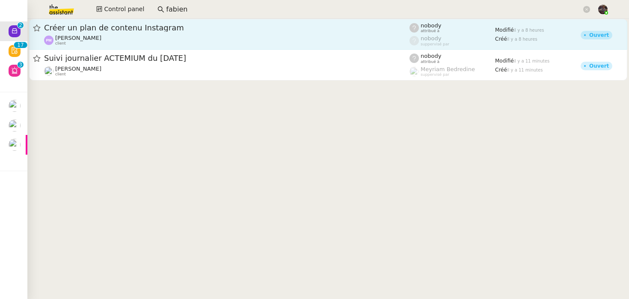
click at [69, 39] on span "[PERSON_NAME]" at bounding box center [78, 38] width 46 height 6
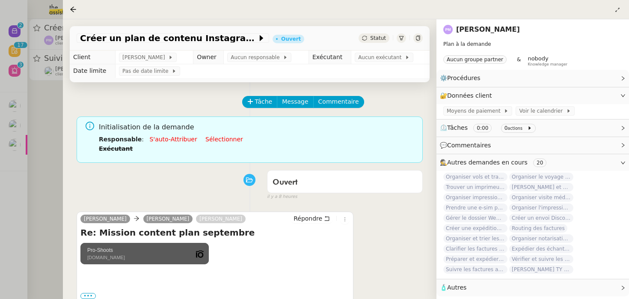
click at [487, 34] on nz-page-header-title "[PERSON_NAME]" at bounding box center [488, 30] width 64 height 12
click at [487, 31] on link "[PERSON_NAME]" at bounding box center [488, 29] width 64 height 8
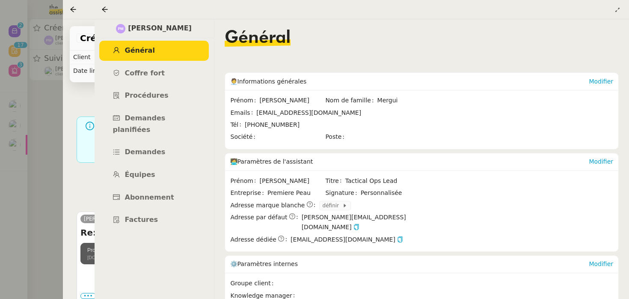
click at [621, 7] on nz-page-header-extra at bounding box center [617, 9] width 9 height 10
click at [617, 10] on icon at bounding box center [617, 9] width 5 height 5
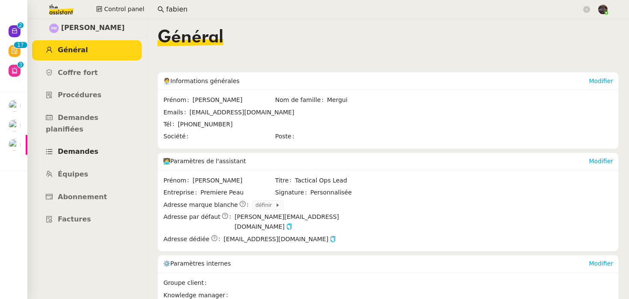
click at [75, 147] on span "Demandes" at bounding box center [78, 151] width 41 height 8
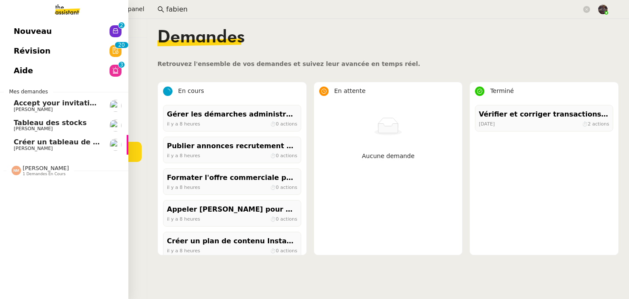
click at [22, 21] on link "Nouveau 0 1 2 3 4 5 6 7 8 9" at bounding box center [64, 31] width 128 height 20
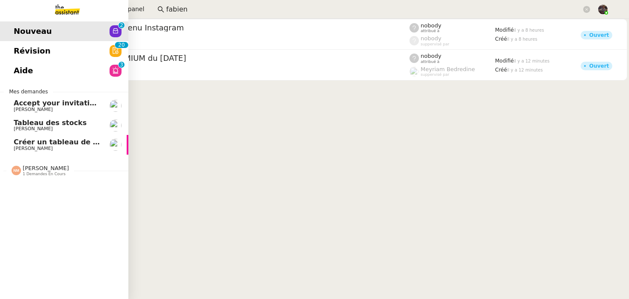
click at [24, 49] on span "Révision" at bounding box center [32, 51] width 37 height 13
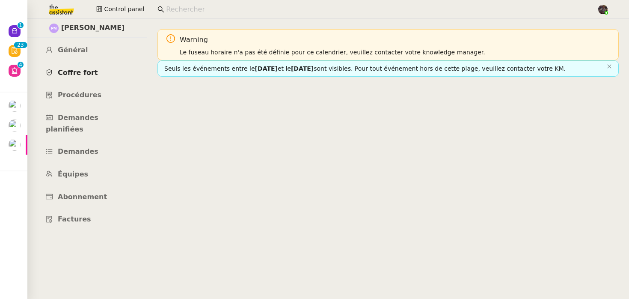
drag, startPoint x: 98, startPoint y: 71, endPoint x: 98, endPoint y: 77, distance: 6.1
click at [98, 71] on link "Coffre fort" at bounding box center [87, 73] width 110 height 20
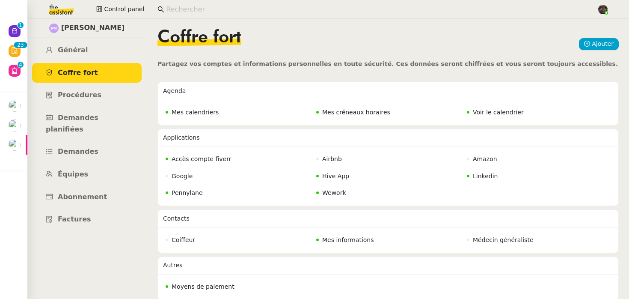
click at [191, 111] on span "Mes calendriers" at bounding box center [195, 112] width 47 height 7
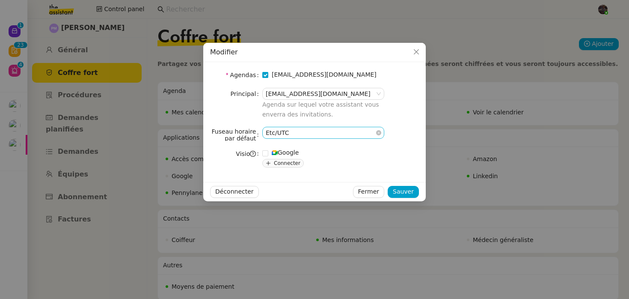
click at [292, 136] on nz-select-item "Etc/UTC" at bounding box center [323, 132] width 115 height 11
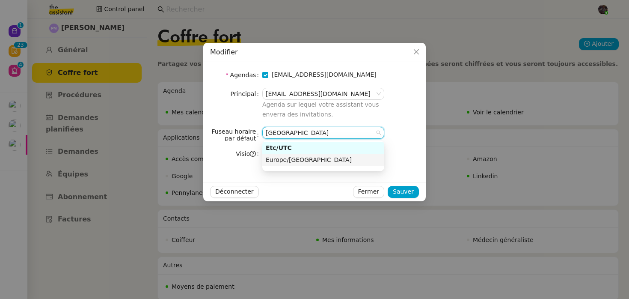
type input "paris"
click at [300, 161] on span "Europe/Paris" at bounding box center [309, 159] width 86 height 7
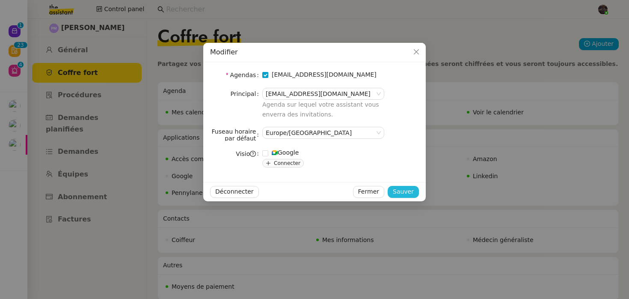
click at [399, 190] on span "Sauver" at bounding box center [403, 192] width 21 height 10
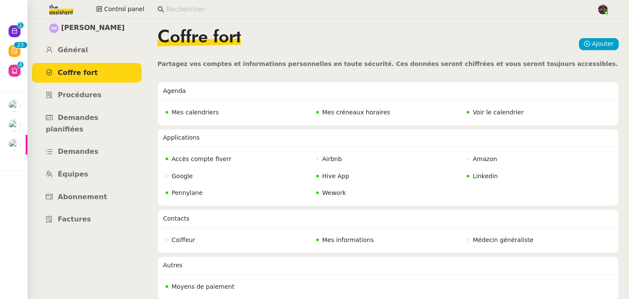
click at [479, 111] on span "Voir le calendrier" at bounding box center [498, 112] width 51 height 7
click at [125, 4] on span "Control panel" at bounding box center [124, 9] width 40 height 10
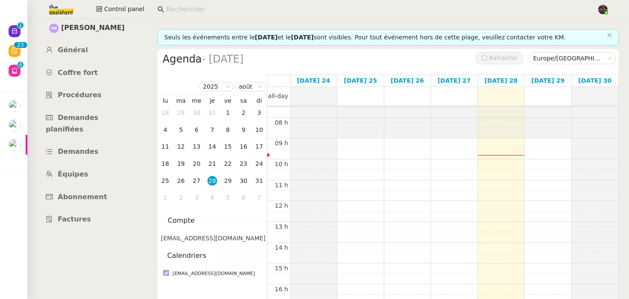
scroll to position [157, 0]
click at [414, 24] on nz-content "Seuls les événements entre le [DATE] et le [DATE] sont visibles. Pour tout évén…" at bounding box center [387, 159] width 461 height 280
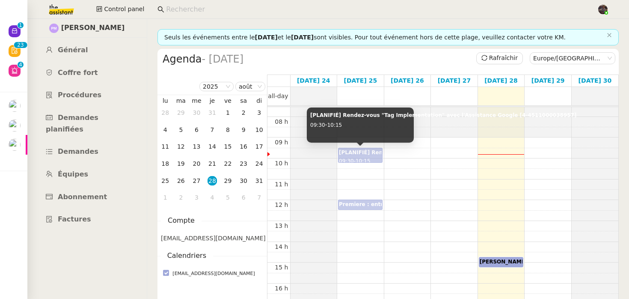
click at [368, 200] on div "Premiere : entretien Google Ads 12:00 - 12:30" at bounding box center [360, 204] width 43 height 9
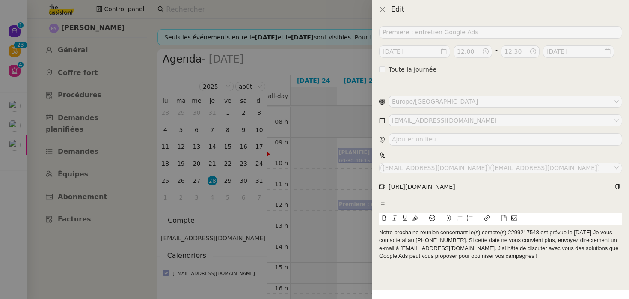
click at [362, 203] on div at bounding box center [314, 149] width 629 height 299
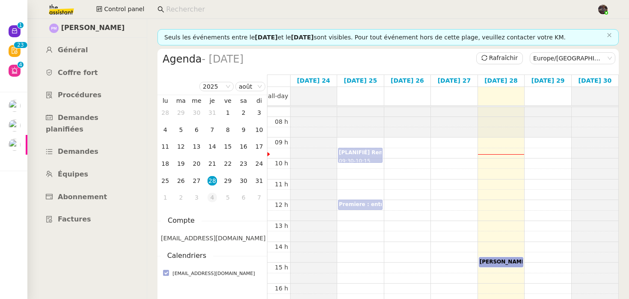
click at [209, 194] on div "4" at bounding box center [212, 197] width 9 height 9
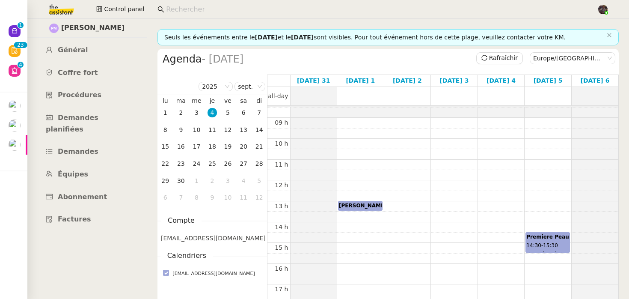
scroll to position [182, 0]
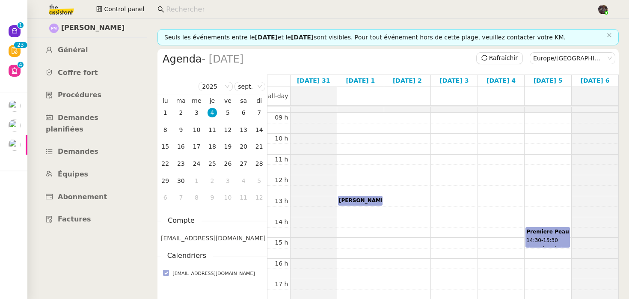
click at [546, 237] on div "Premiere Peau x Skins 14:30 - 15:30 Vergaderruimte Breda (Amstelveen), Vergader…" at bounding box center [547, 237] width 43 height 19
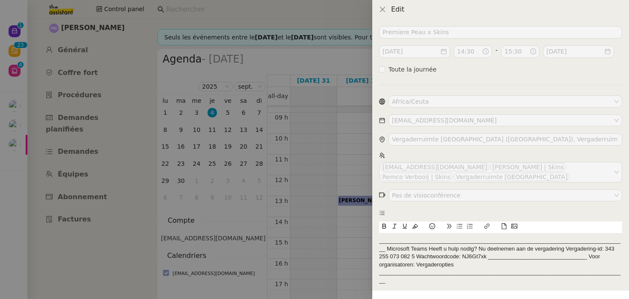
click at [362, 178] on div at bounding box center [314, 149] width 629 height 299
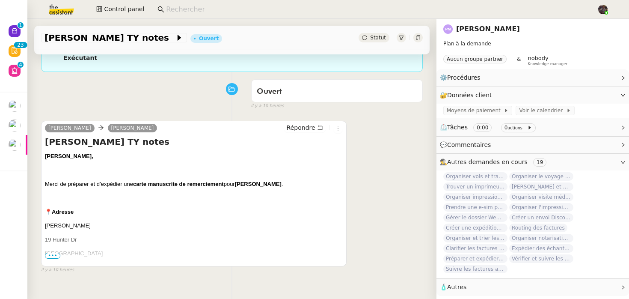
scroll to position [98, 0]
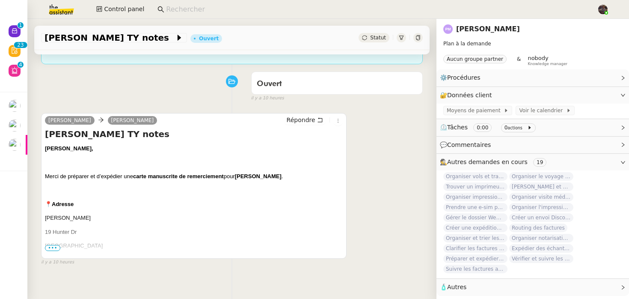
click at [61, 246] on p "[GEOGRAPHIC_DATA]" at bounding box center [194, 245] width 298 height 9
click at [58, 247] on span "•••" at bounding box center [52, 248] width 15 height 6
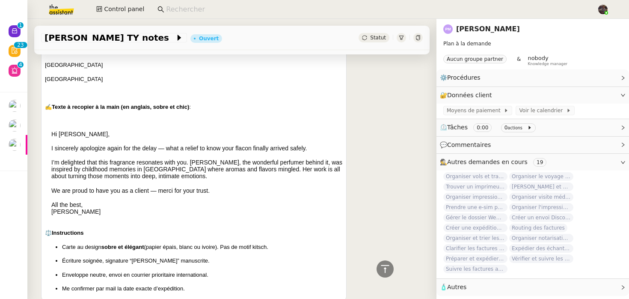
scroll to position [309, 0]
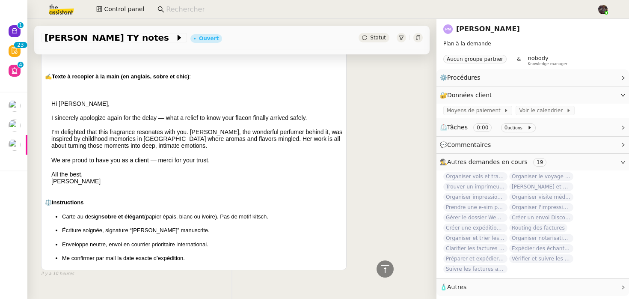
click at [116, 183] on div "[PERSON_NAME], Merci de préparer et d’expédier une carte manuscrite de remercie…" at bounding box center [194, 97] width 298 height 329
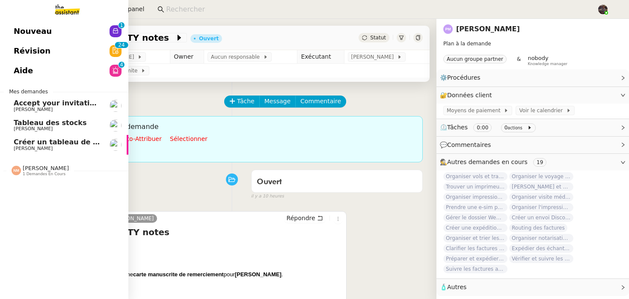
click at [31, 32] on span "Nouveau" at bounding box center [33, 31] width 38 height 13
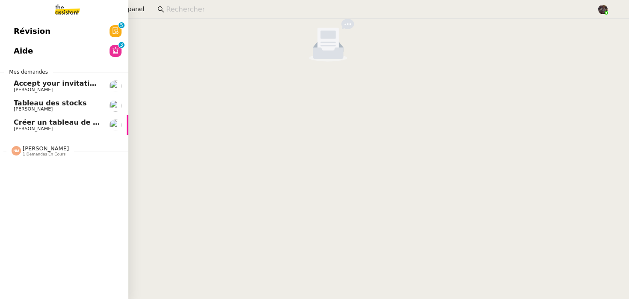
click at [53, 123] on span "Créer un tableau de bord gestion marge PAF" at bounding box center [100, 122] width 172 height 8
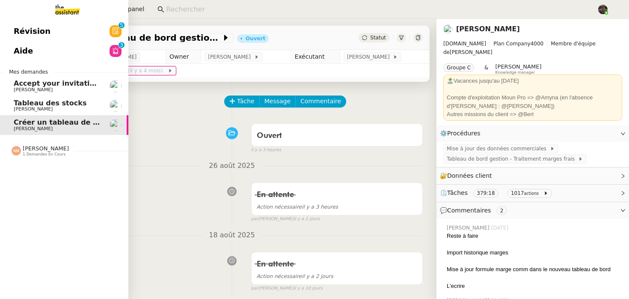
click at [78, 23] on link "Révision 0 1 2 3 4 5 6 7 8 9" at bounding box center [64, 31] width 128 height 20
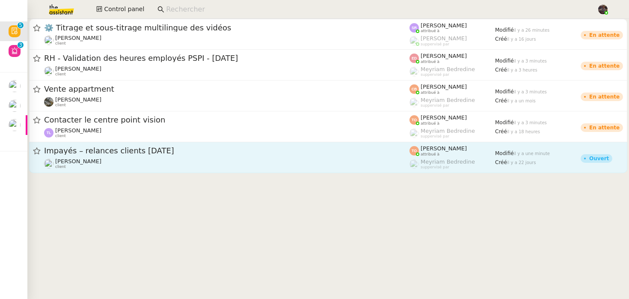
click at [79, 154] on div "Impayés – relances clients août 2025" at bounding box center [226, 150] width 365 height 11
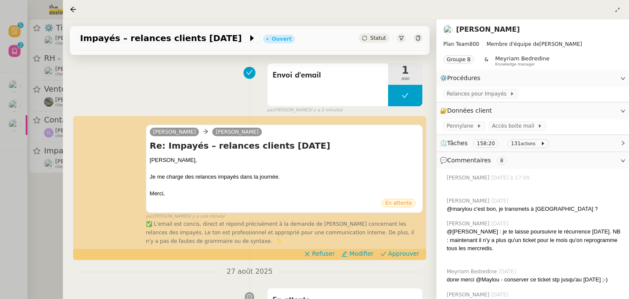
scroll to position [178, 0]
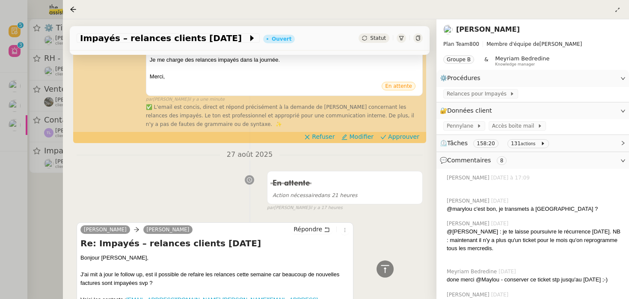
click at [24, 229] on div at bounding box center [314, 149] width 629 height 299
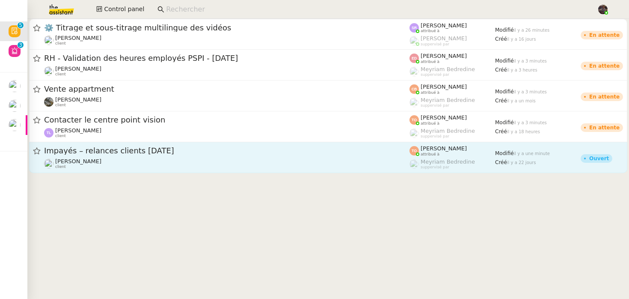
click at [118, 151] on span "Impayés – relances clients août 2025" at bounding box center [226, 151] width 365 height 8
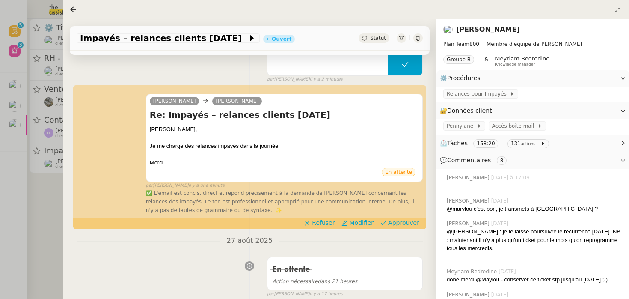
scroll to position [102, 0]
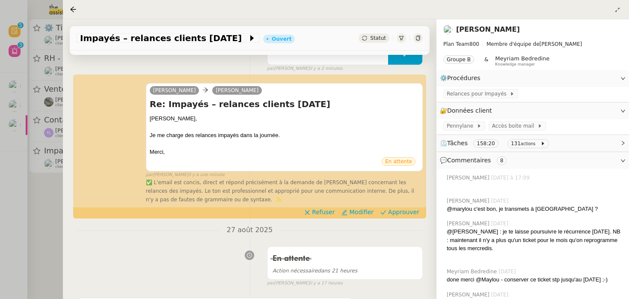
click at [33, 230] on div at bounding box center [314, 149] width 629 height 299
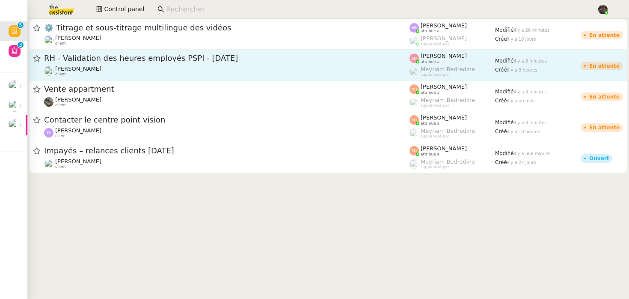
click at [153, 79] on link "RH - Validation des heures employés PSPI - 28 août 2025 Fanny Eyraud client Eva…" at bounding box center [328, 65] width 598 height 31
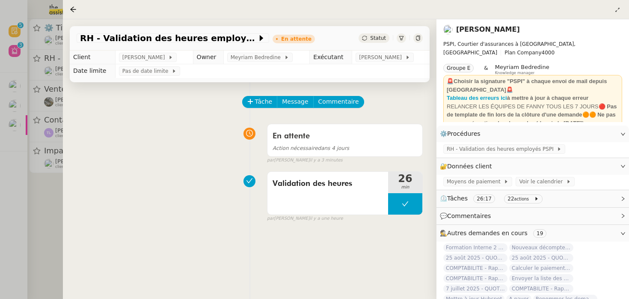
click at [46, 106] on div at bounding box center [314, 149] width 629 height 299
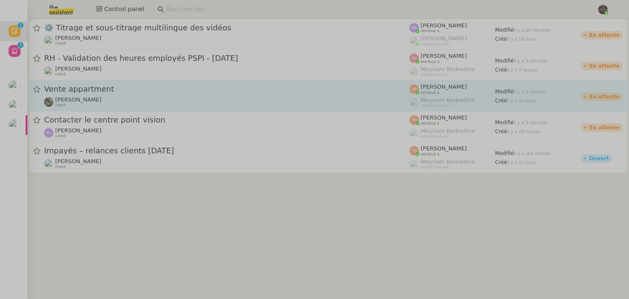
click at [95, 101] on div "Isabelle Faure client" at bounding box center [226, 101] width 365 height 11
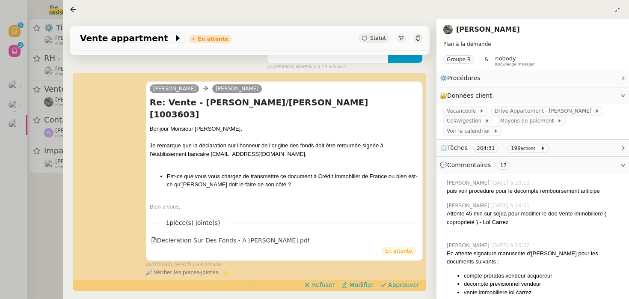
scroll to position [158, 0]
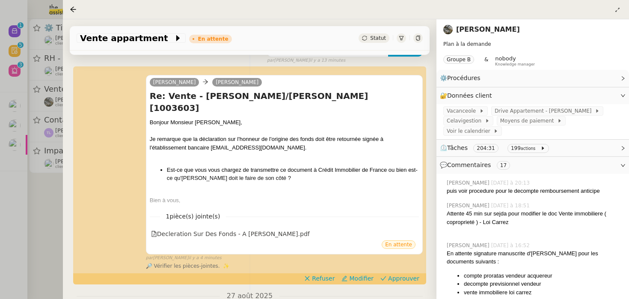
click at [9, 175] on div at bounding box center [314, 149] width 629 height 299
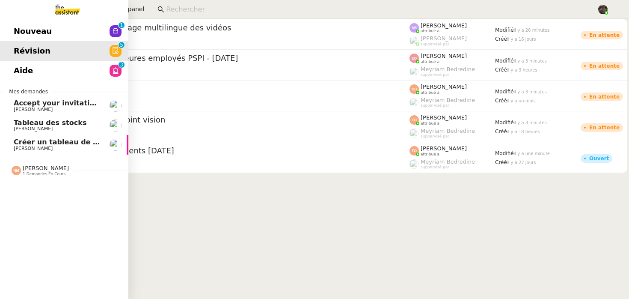
click at [21, 38] on link "Nouveau 0 1 2 3 4 5 6 7 8 9" at bounding box center [64, 31] width 128 height 20
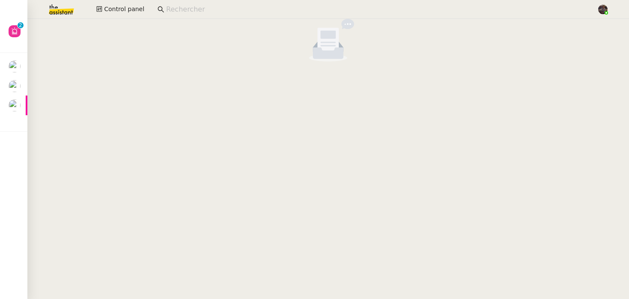
click at [173, 5] on input at bounding box center [377, 10] width 422 height 12
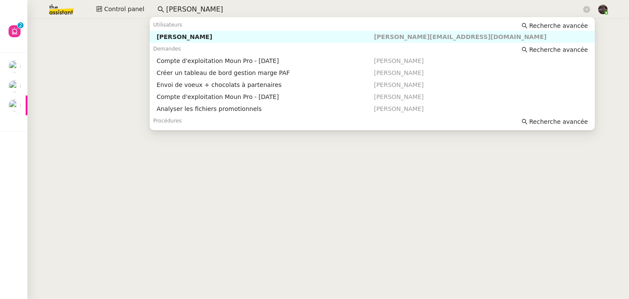
click at [161, 36] on div "[PERSON_NAME]" at bounding box center [265, 37] width 217 height 8
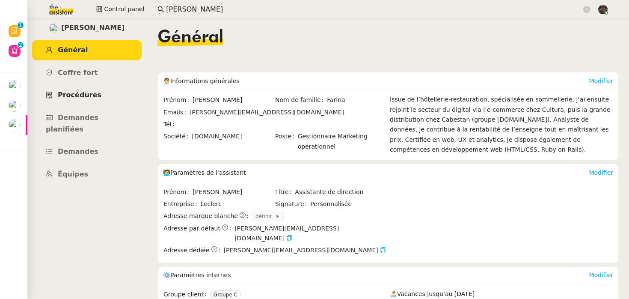
click at [79, 103] on link "Procédures" at bounding box center [87, 95] width 110 height 20
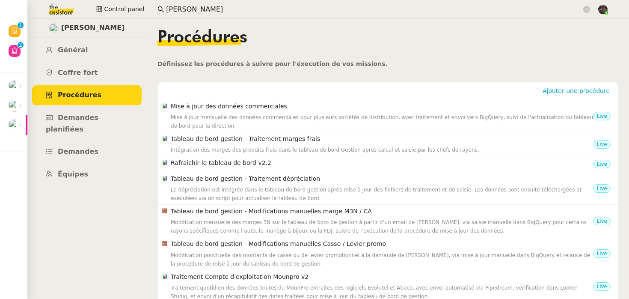
click at [223, 110] on h4 "Mise à jour des données commerciales" at bounding box center [382, 106] width 422 height 10
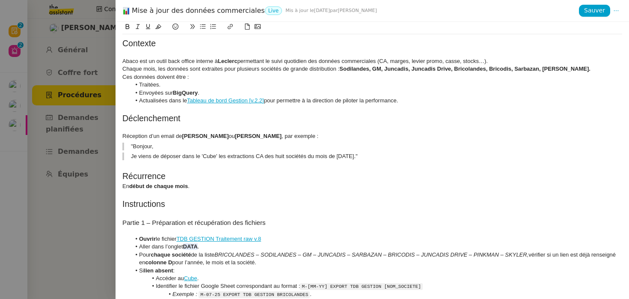
click at [100, 77] on div at bounding box center [314, 149] width 629 height 299
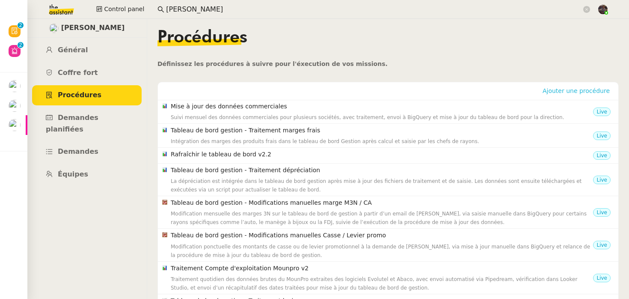
click at [582, 93] on span "Ajouter une procédure" at bounding box center [576, 90] width 67 height 9
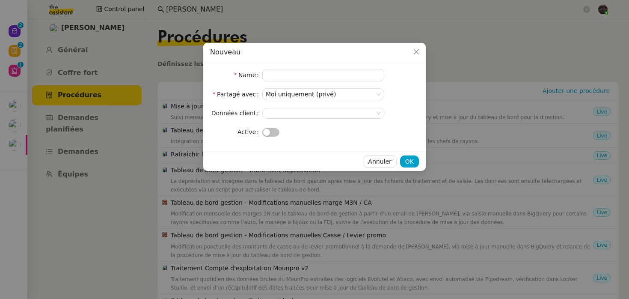
click at [177, 97] on nz-modal-container "Nouveau Name Partagé avec Moi uniquement (privé) Données client Active Annuler …" at bounding box center [314, 149] width 629 height 299
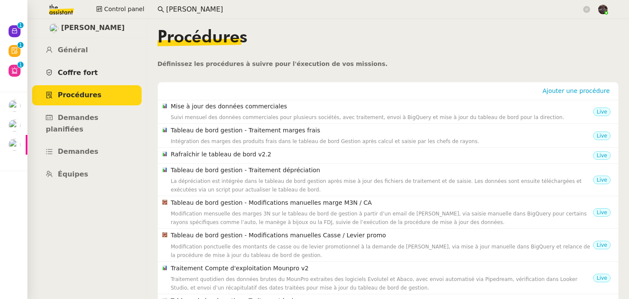
click at [95, 76] on link "Coffre fort" at bounding box center [87, 73] width 110 height 20
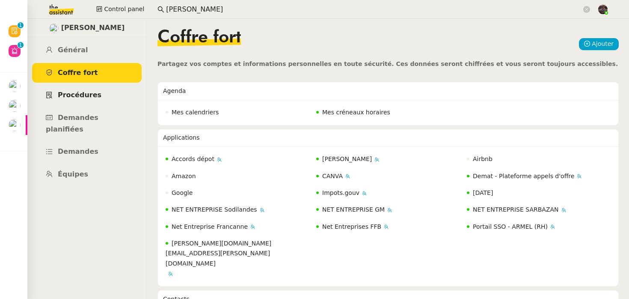
click at [88, 90] on link "Procédures" at bounding box center [87, 95] width 110 height 20
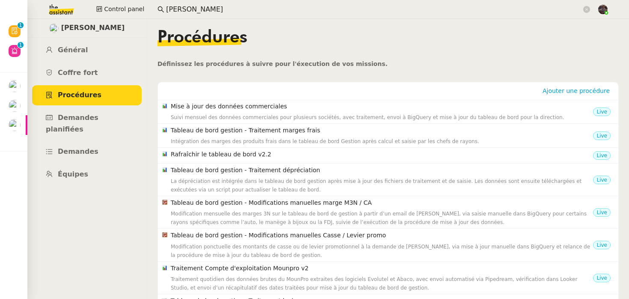
click at [178, 16] on app-search-bar "guillaume far" at bounding box center [374, 9] width 442 height 19
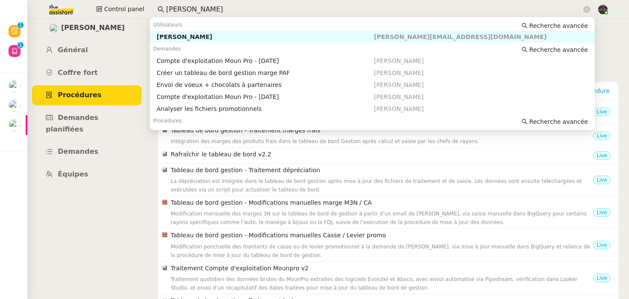
click at [187, 9] on input "guillaume far" at bounding box center [374, 10] width 416 height 12
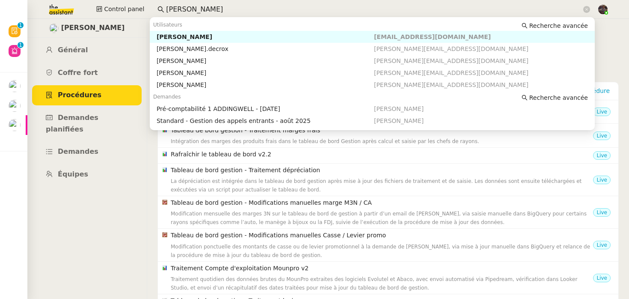
click at [189, 38] on div "[PERSON_NAME]" at bounding box center [265, 37] width 217 height 8
type input "julien decr"
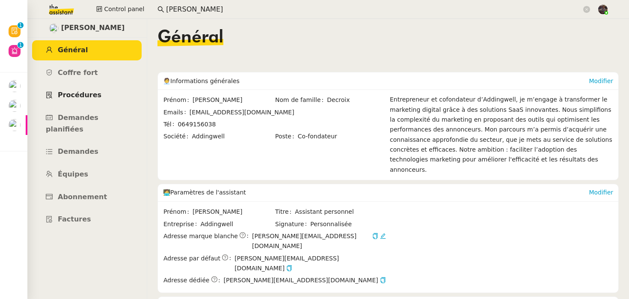
click at [86, 94] on span "Procédures" at bounding box center [80, 95] width 44 height 8
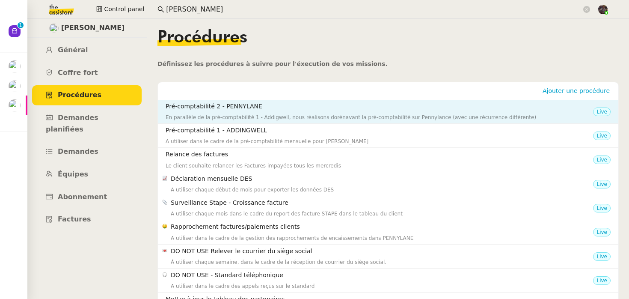
click at [394, 107] on h4 "Pré-comptabilité 2 - PENNYLANE" at bounding box center [379, 106] width 427 height 10
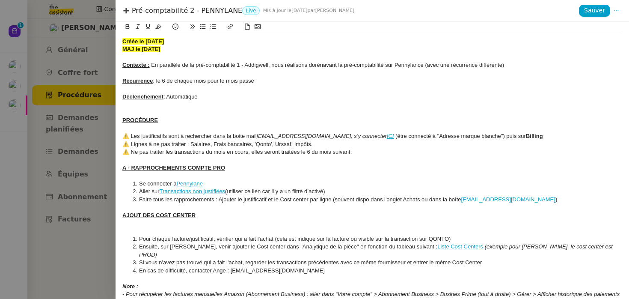
scroll to position [175, 0]
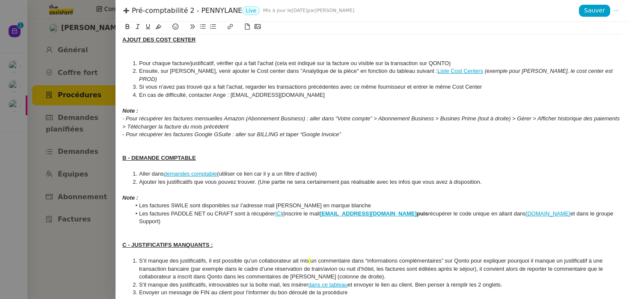
click at [92, 131] on div at bounding box center [314, 149] width 629 height 299
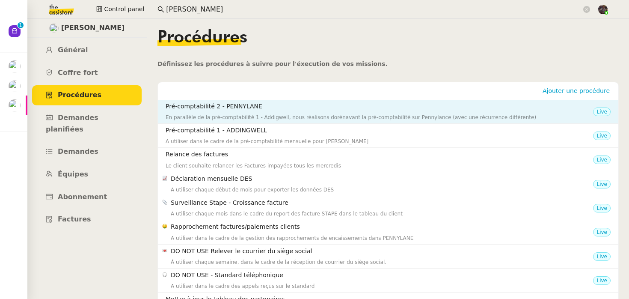
click at [321, 118] on div "En parallèle de la pré-comptabilité 1 - Addigwell, nous réalisons dorénavant la…" at bounding box center [379, 117] width 427 height 9
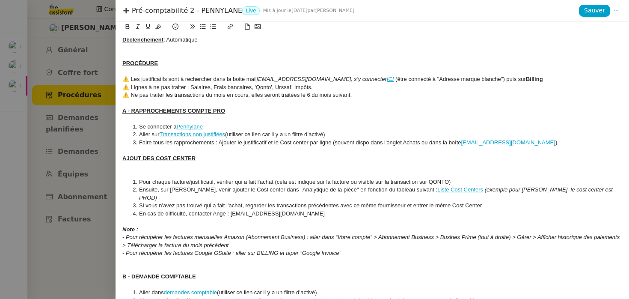
scroll to position [137, 0]
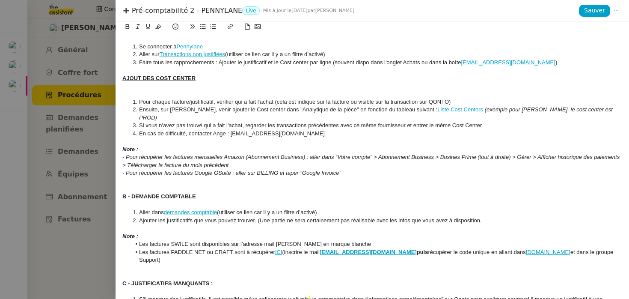
click at [114, 131] on div at bounding box center [314, 149] width 629 height 299
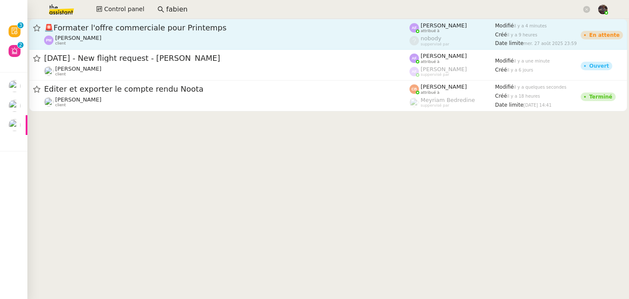
click at [147, 29] on span "🚨 Formater l'offre commerciale pour Printemps" at bounding box center [226, 28] width 365 height 8
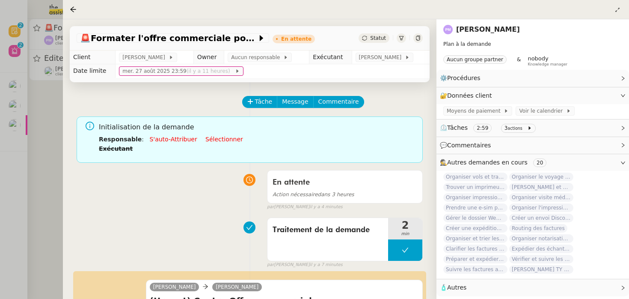
scroll to position [175, 0]
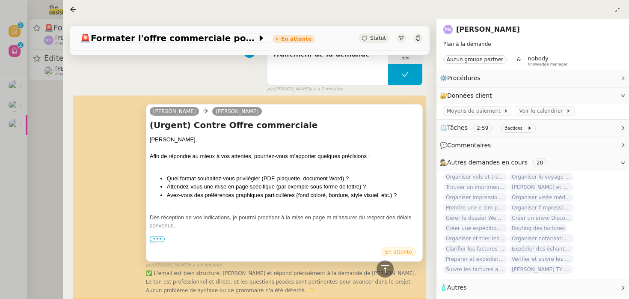
click at [158, 244] on div "Merci," at bounding box center [284, 242] width 269 height 9
click at [156, 246] on div "Merci," at bounding box center [284, 242] width 269 height 9
click at [160, 236] on div "(Urgent) Contre Offre commerciale [PERSON_NAME], Afin de répondre au mieux à vo…" at bounding box center [284, 183] width 269 height 128
click at [159, 238] on span "•••" at bounding box center [157, 239] width 15 height 6
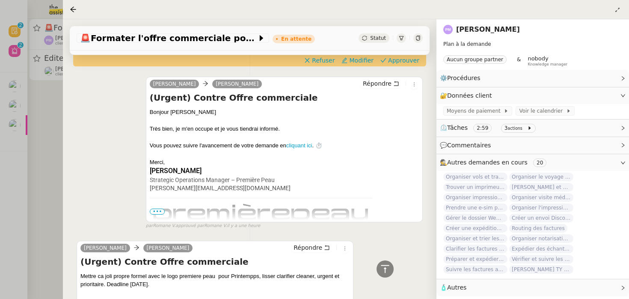
scroll to position [553, 0]
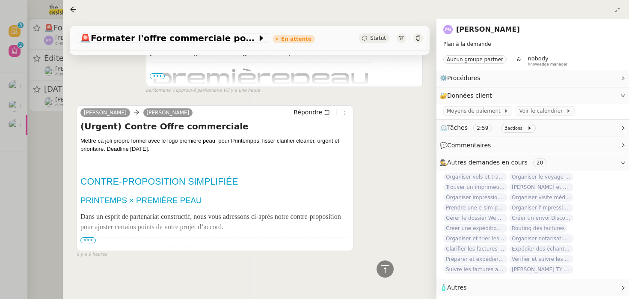
click at [92, 241] on span "•••" at bounding box center [87, 240] width 15 height 6
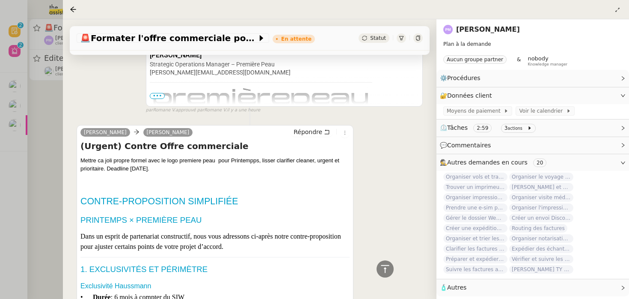
scroll to position [0, 0]
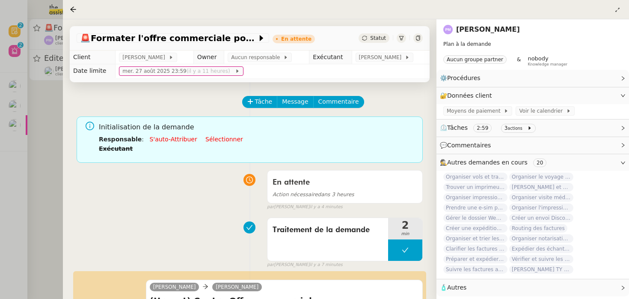
click at [45, 178] on div at bounding box center [314, 149] width 629 height 299
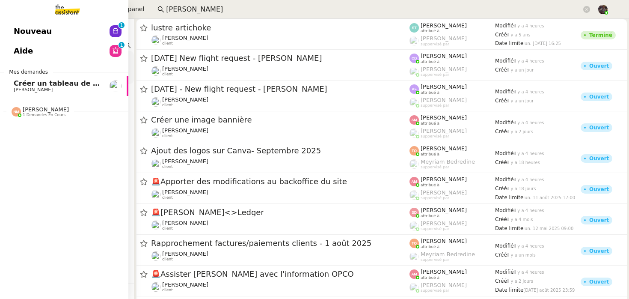
click at [39, 30] on span "Nouveau" at bounding box center [33, 31] width 38 height 13
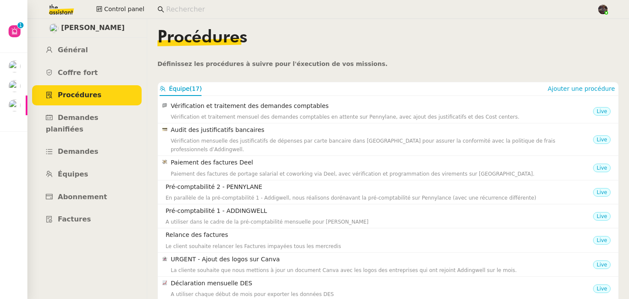
click at [174, 6] on input at bounding box center [377, 10] width 422 height 12
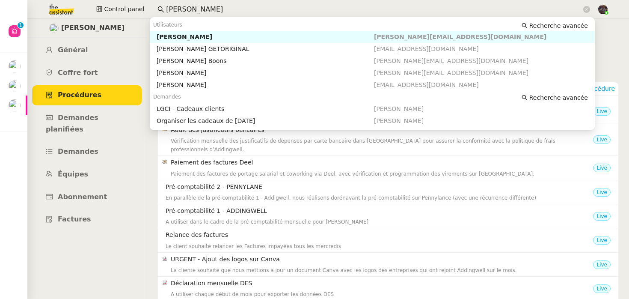
click at [173, 37] on div "[PERSON_NAME]" at bounding box center [265, 37] width 217 height 8
type input "[PERSON_NAME]"
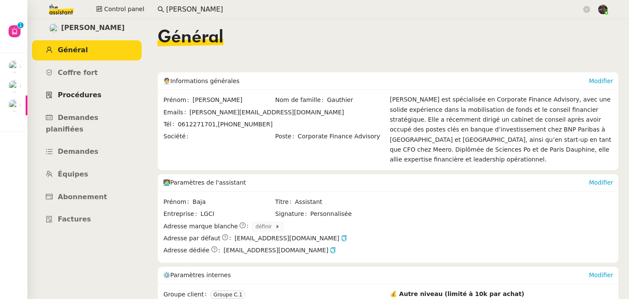
click at [89, 98] on span "Procédures" at bounding box center [80, 95] width 44 height 8
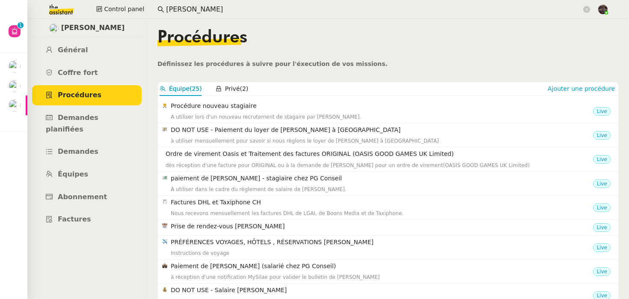
click at [310, 76] on nz-content "Procédures Définissez les procédures à suivre pour l'éxecution de vos missions.…" at bounding box center [387, 159] width 461 height 280
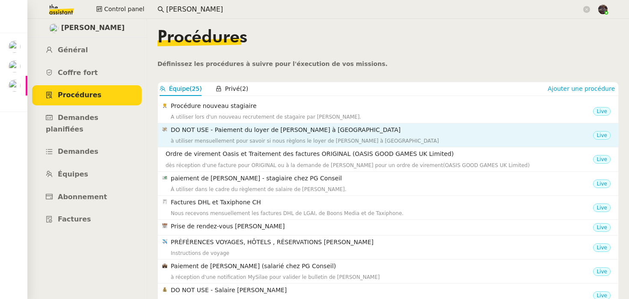
click at [263, 131] on h4 "DO NOT USE - Paiement du loyer de [PERSON_NAME] à [GEOGRAPHIC_DATA]" at bounding box center [382, 130] width 422 height 10
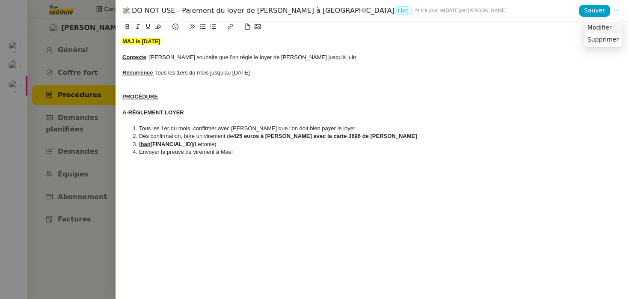
click at [612, 25] on span "Modifier" at bounding box center [600, 28] width 24 height 8
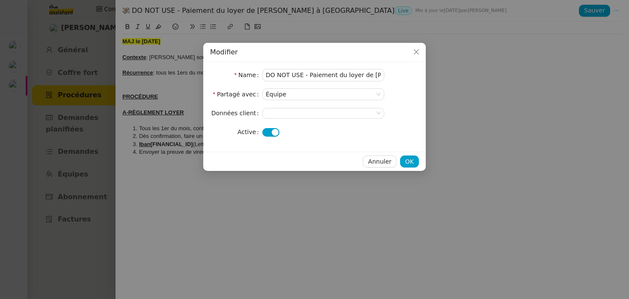
click at [272, 128] on button "button" at bounding box center [270, 132] width 17 height 9
drag, startPoint x: 308, startPoint y: 74, endPoint x: 219, endPoint y: 73, distance: 89.4
click at [218, 74] on nz-form-item "Name DO NOT USE - Paiement du loyer de [PERSON_NAME] à [GEOGRAPHIC_DATA]" at bounding box center [314, 75] width 209 height 12
type input "Paiement du loyer de [PERSON_NAME] à [GEOGRAPHIC_DATA]"
click at [410, 161] on span "OK" at bounding box center [409, 162] width 9 height 10
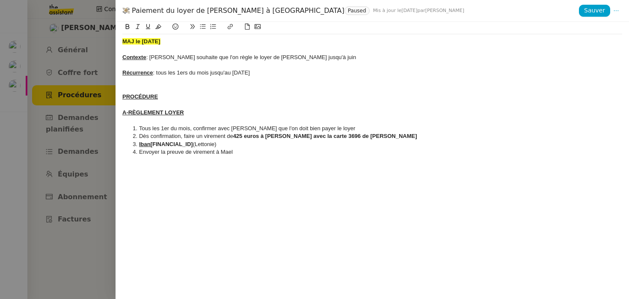
click at [110, 142] on div at bounding box center [314, 149] width 629 height 299
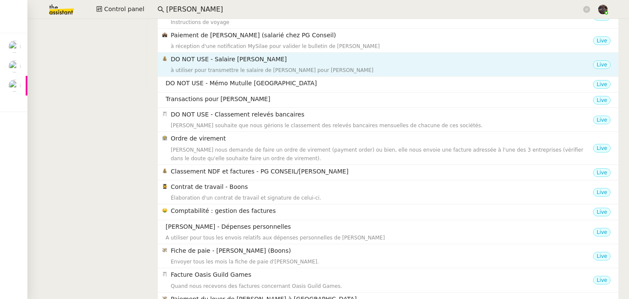
scroll to position [343, 0]
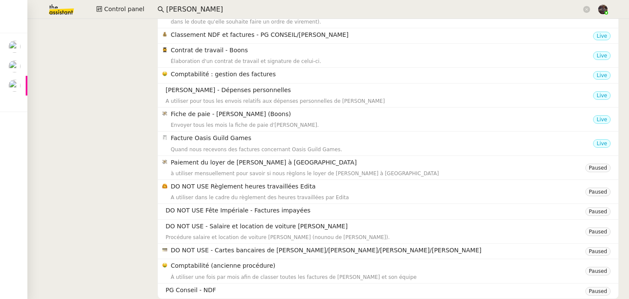
click at [108, 205] on nz-layout "[PERSON_NAME] Général [PERSON_NAME] fort Procédures Demandes planifiées Demande…" at bounding box center [328, 159] width 602 height 280
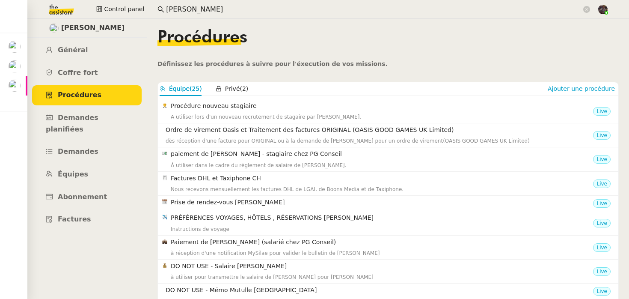
click at [172, 11] on input "[PERSON_NAME]" at bounding box center [374, 10] width 416 height 12
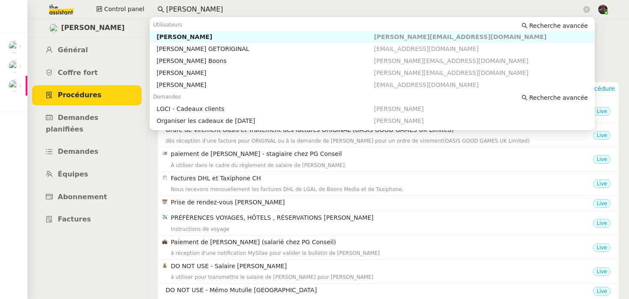
click at [172, 11] on input "[PERSON_NAME]" at bounding box center [374, 10] width 416 height 12
click at [185, 34] on div "[PERSON_NAME]" at bounding box center [265, 37] width 217 height 8
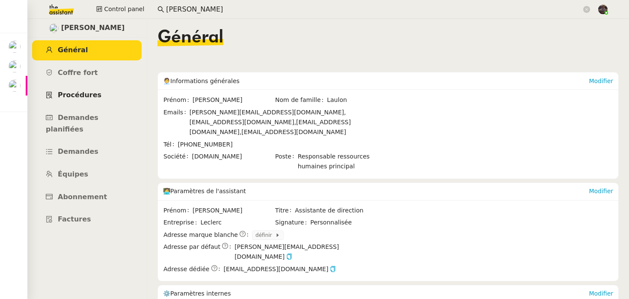
click at [80, 93] on span "Procédures" at bounding box center [80, 95] width 44 height 8
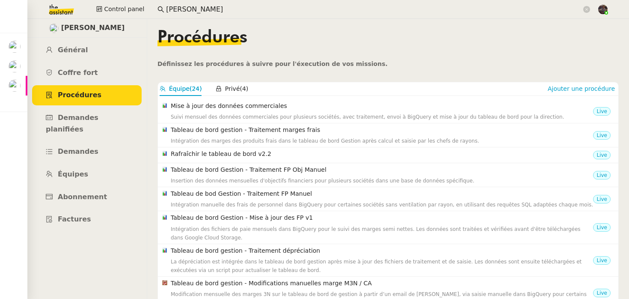
click at [100, 247] on div "[PERSON_NAME] Général [PERSON_NAME] fort Procédures Demandes planifiées Demande…" at bounding box center [87, 159] width 120 height 280
drag, startPoint x: 99, startPoint y: 253, endPoint x: 101, endPoint y: 247, distance: 6.5
click at [100, 250] on div "[PERSON_NAME] Général [PERSON_NAME] fort Procédures Demandes planifiées Demande…" at bounding box center [87, 159] width 120 height 280
click at [182, 12] on input "[PERSON_NAME]" at bounding box center [374, 10] width 416 height 12
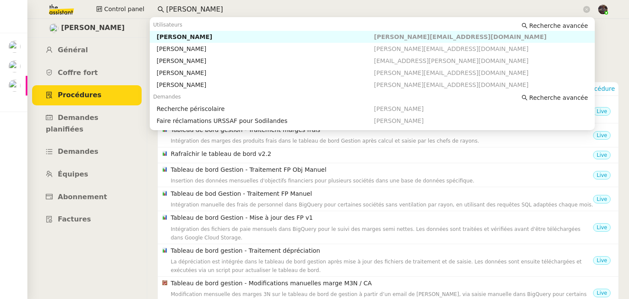
click at [182, 12] on input "[PERSON_NAME]" at bounding box center [374, 10] width 416 height 12
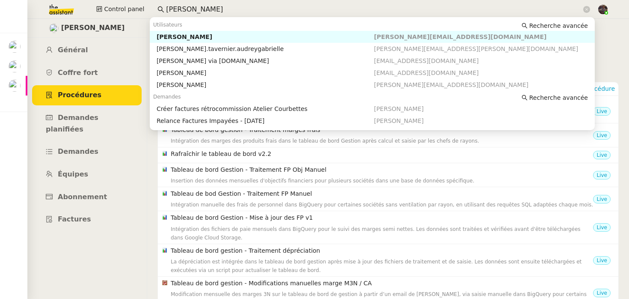
click at [188, 36] on div "[PERSON_NAME]" at bounding box center [265, 37] width 217 height 8
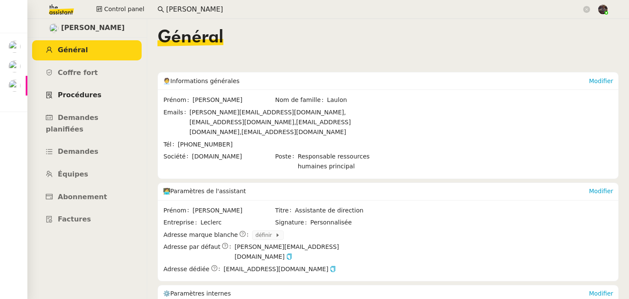
click at [97, 94] on link "Procédures" at bounding box center [87, 95] width 110 height 20
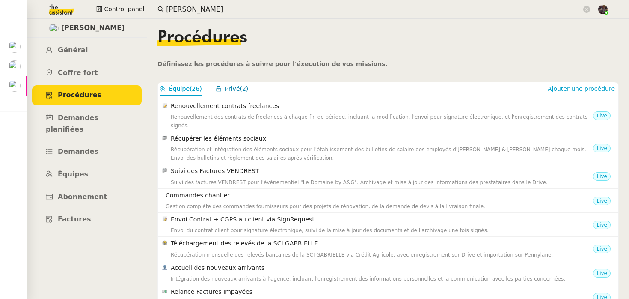
click at [246, 92] on button "Privé (2)" at bounding box center [232, 89] width 33 height 10
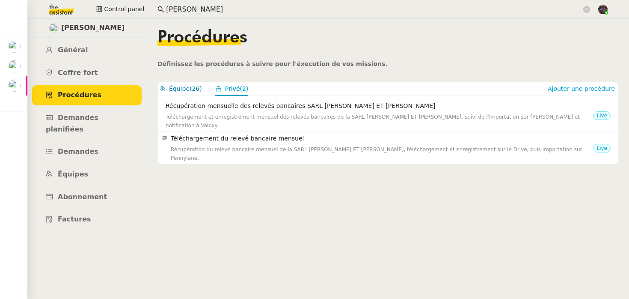
click at [184, 84] on button "Équipe (26)" at bounding box center [181, 89] width 42 height 10
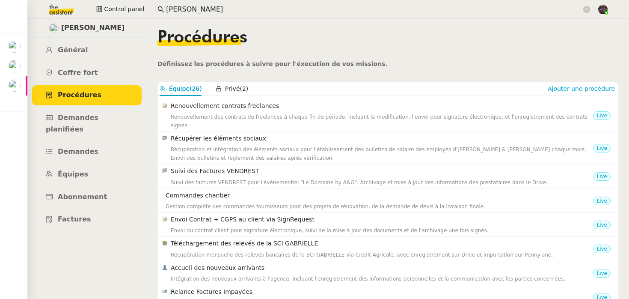
click at [81, 245] on div "[PERSON_NAME] Général [PERSON_NAME] fort Procédures Demandes planifiées Demande…" at bounding box center [87, 159] width 120 height 280
click at [180, 7] on input "[PERSON_NAME]" at bounding box center [374, 10] width 416 height 12
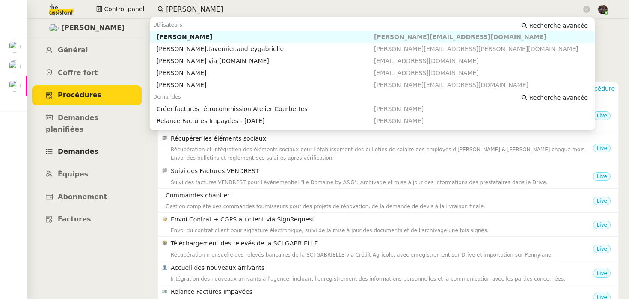
click at [69, 147] on span "Demandes" at bounding box center [78, 151] width 41 height 8
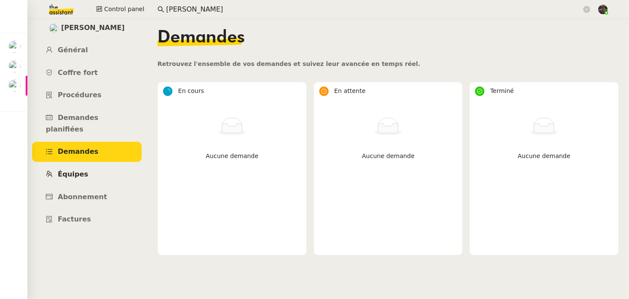
click at [68, 172] on link "Équipes" at bounding box center [87, 174] width 110 height 20
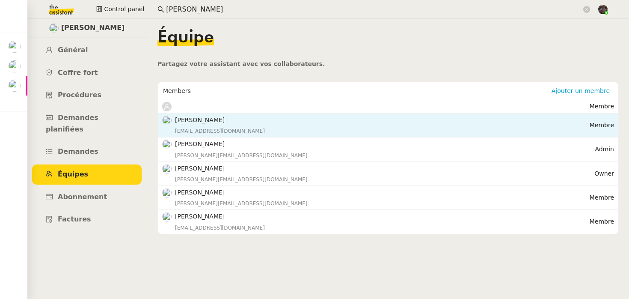
click at [208, 121] on h4 "[PERSON_NAME]" at bounding box center [382, 120] width 415 height 10
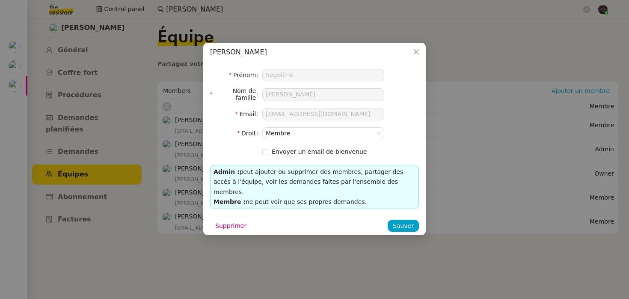
click at [180, 178] on nz-modal-container "[PERSON_NAME] [PERSON_NAME] Nom de famille [PERSON_NAME] Email [EMAIL_ADDRESS][…" at bounding box center [314, 149] width 629 height 299
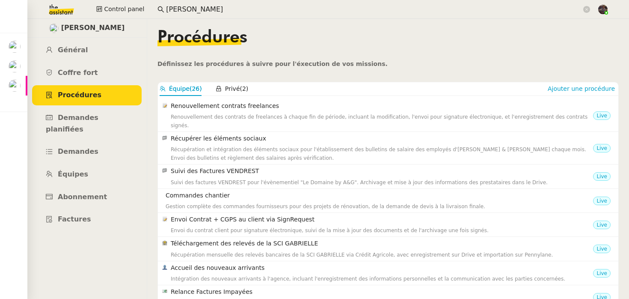
click at [71, 259] on div "[PERSON_NAME] Général [PERSON_NAME] fort Procédures Demandes planifiées Demande…" at bounding box center [87, 159] width 120 height 280
click at [187, 7] on input "[PERSON_NAME]" at bounding box center [374, 10] width 416 height 12
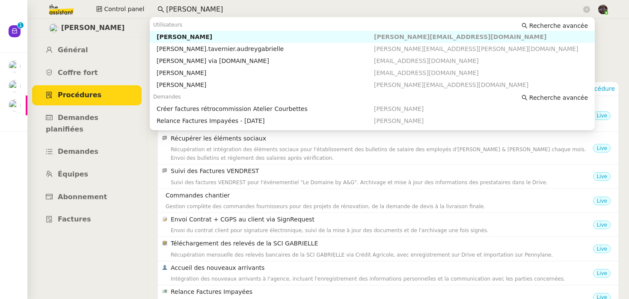
click at [187, 7] on input "[PERSON_NAME]" at bounding box center [374, 10] width 416 height 12
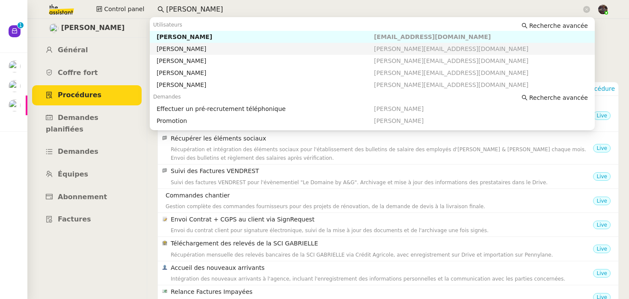
click at [180, 48] on div "[PERSON_NAME]" at bounding box center [265, 49] width 217 height 8
type input "[PERSON_NAME]"
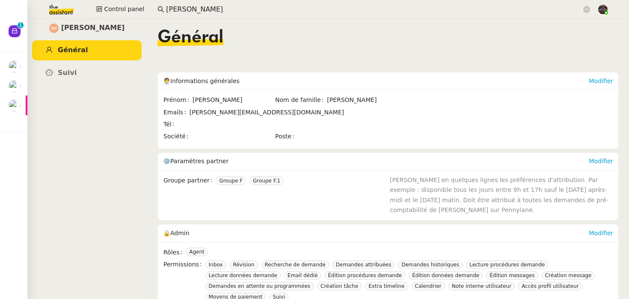
click at [432, 32] on div "Général" at bounding box center [387, 44] width 461 height 30
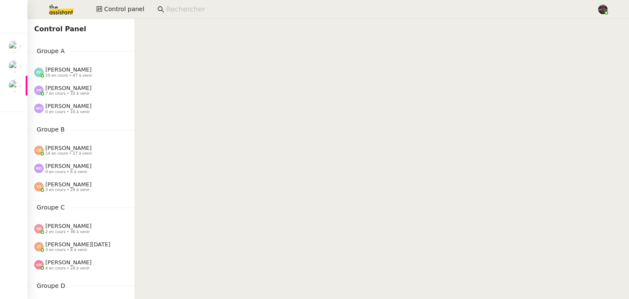
click at [59, 103] on span "[PERSON_NAME]" at bounding box center [68, 106] width 46 height 6
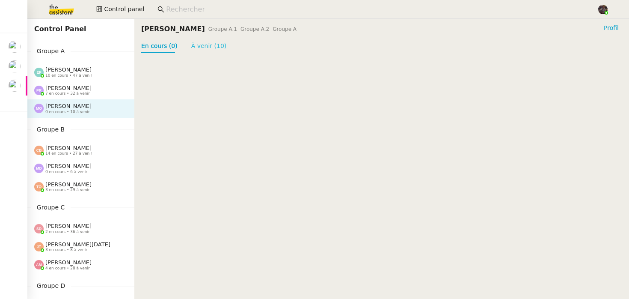
click at [201, 45] on link "À venir (10)" at bounding box center [209, 45] width 36 height 7
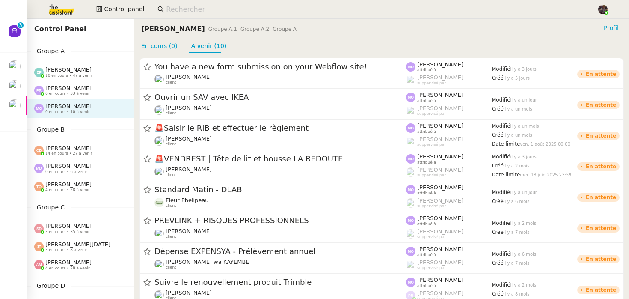
click at [175, 10] on input at bounding box center [377, 10] width 422 height 12
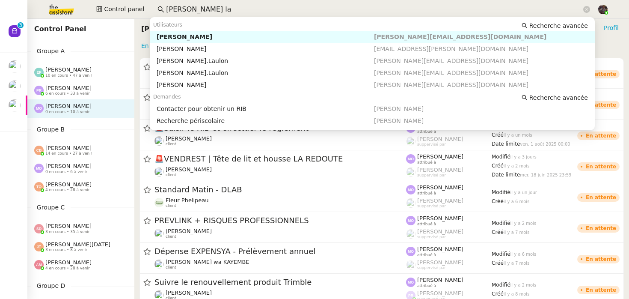
click at [176, 37] on div "[PERSON_NAME]" at bounding box center [265, 37] width 217 height 8
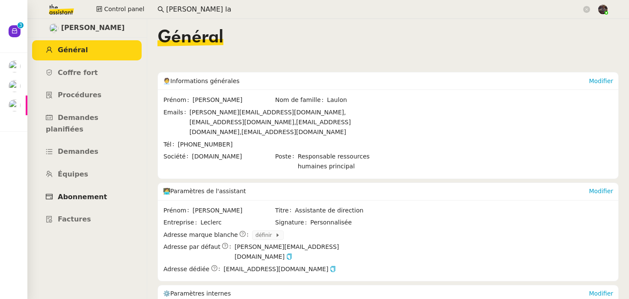
click at [63, 193] on span "Abonnement" at bounding box center [82, 197] width 49 height 8
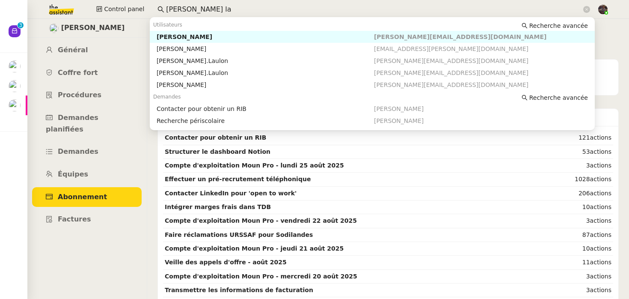
click at [258, 10] on input "[PERSON_NAME] la" at bounding box center [374, 10] width 416 height 12
click at [219, 36] on div "[PERSON_NAME]" at bounding box center [265, 37] width 217 height 8
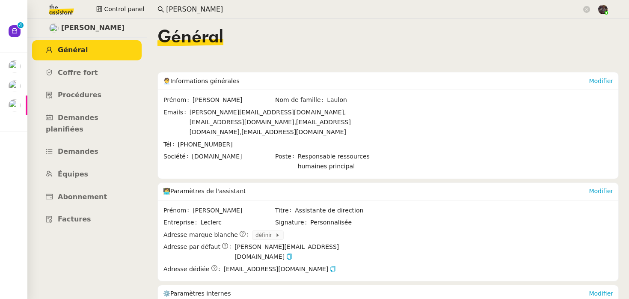
scroll to position [196, 0]
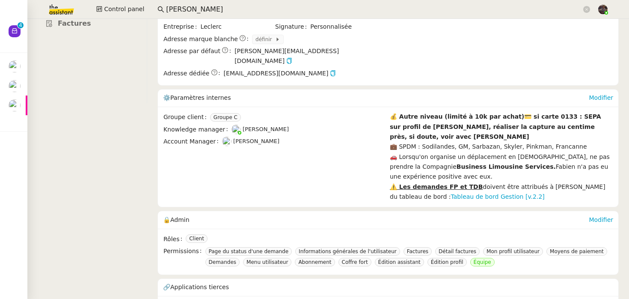
click at [176, 3] on nz-input-group "[PERSON_NAME]" at bounding box center [374, 9] width 442 height 13
click at [176, 9] on input "[PERSON_NAME]" at bounding box center [374, 10] width 416 height 12
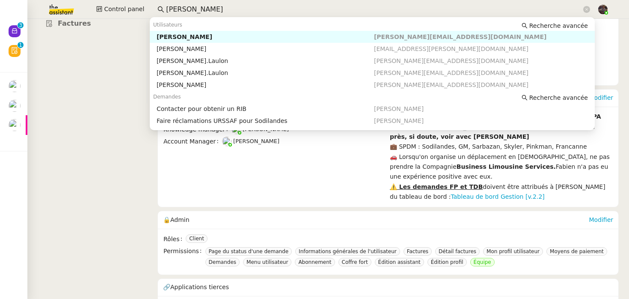
click at [176, 9] on input "[PERSON_NAME]" at bounding box center [374, 10] width 416 height 12
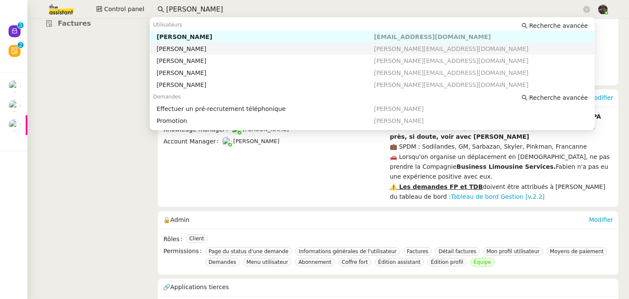
click at [166, 48] on div "[PERSON_NAME]" at bounding box center [265, 49] width 217 height 8
type input "[PERSON_NAME]"
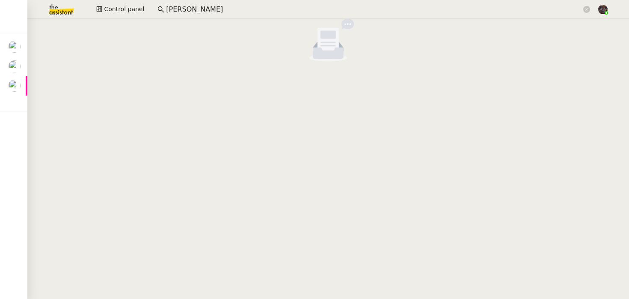
click at [178, 4] on input "[PERSON_NAME]" at bounding box center [374, 10] width 416 height 12
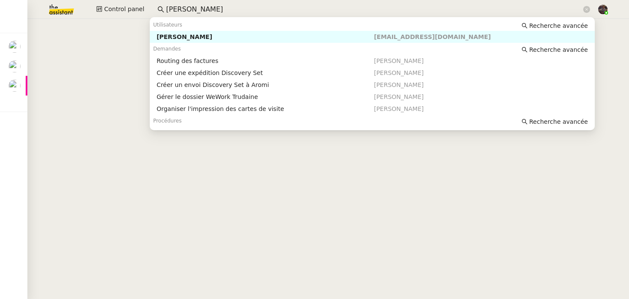
click at [178, 4] on input "[PERSON_NAME]" at bounding box center [374, 10] width 416 height 12
